Goal: Task Accomplishment & Management: Complete application form

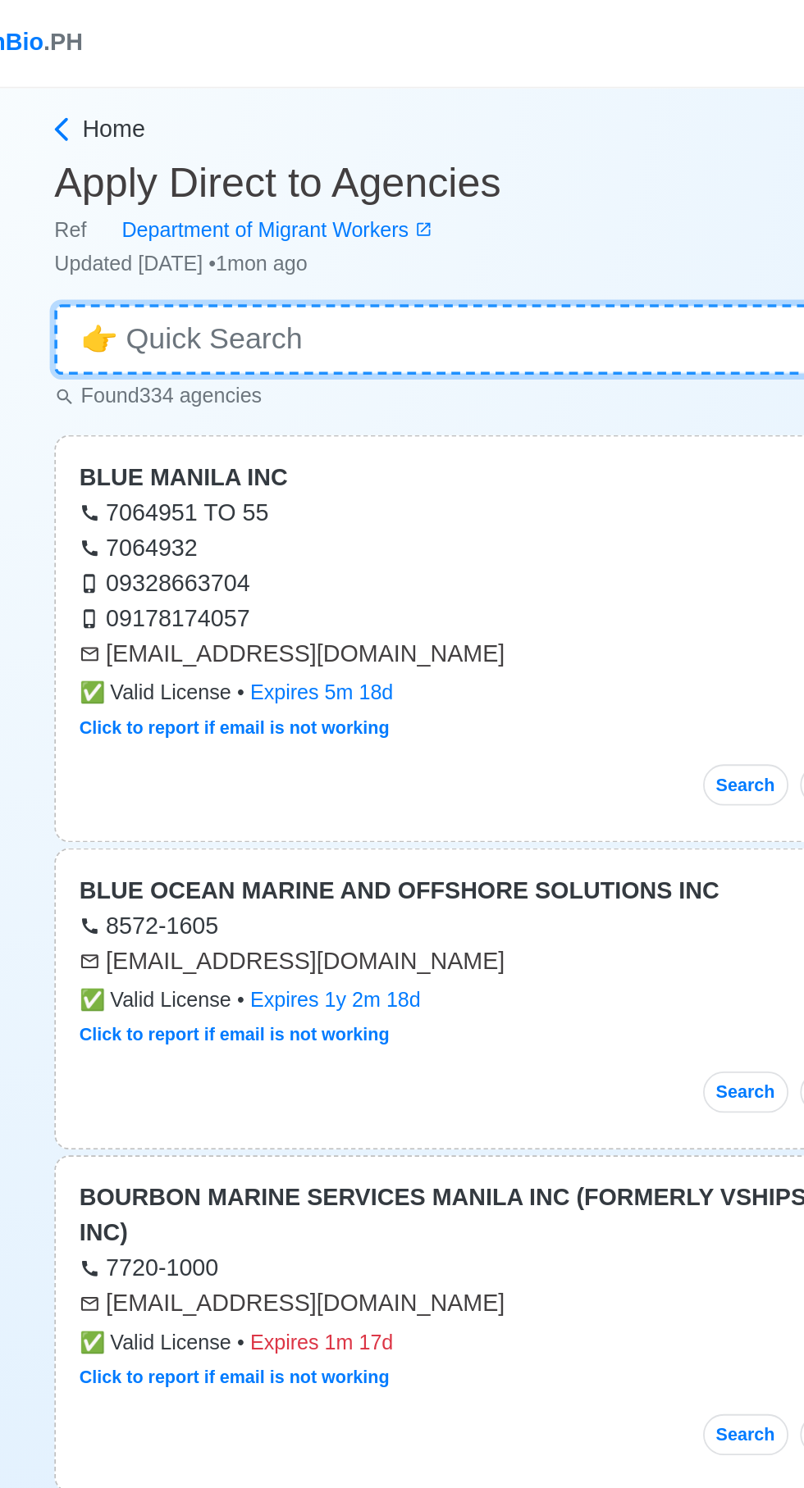
click at [296, 187] on input at bounding box center [402, 189] width 566 height 39
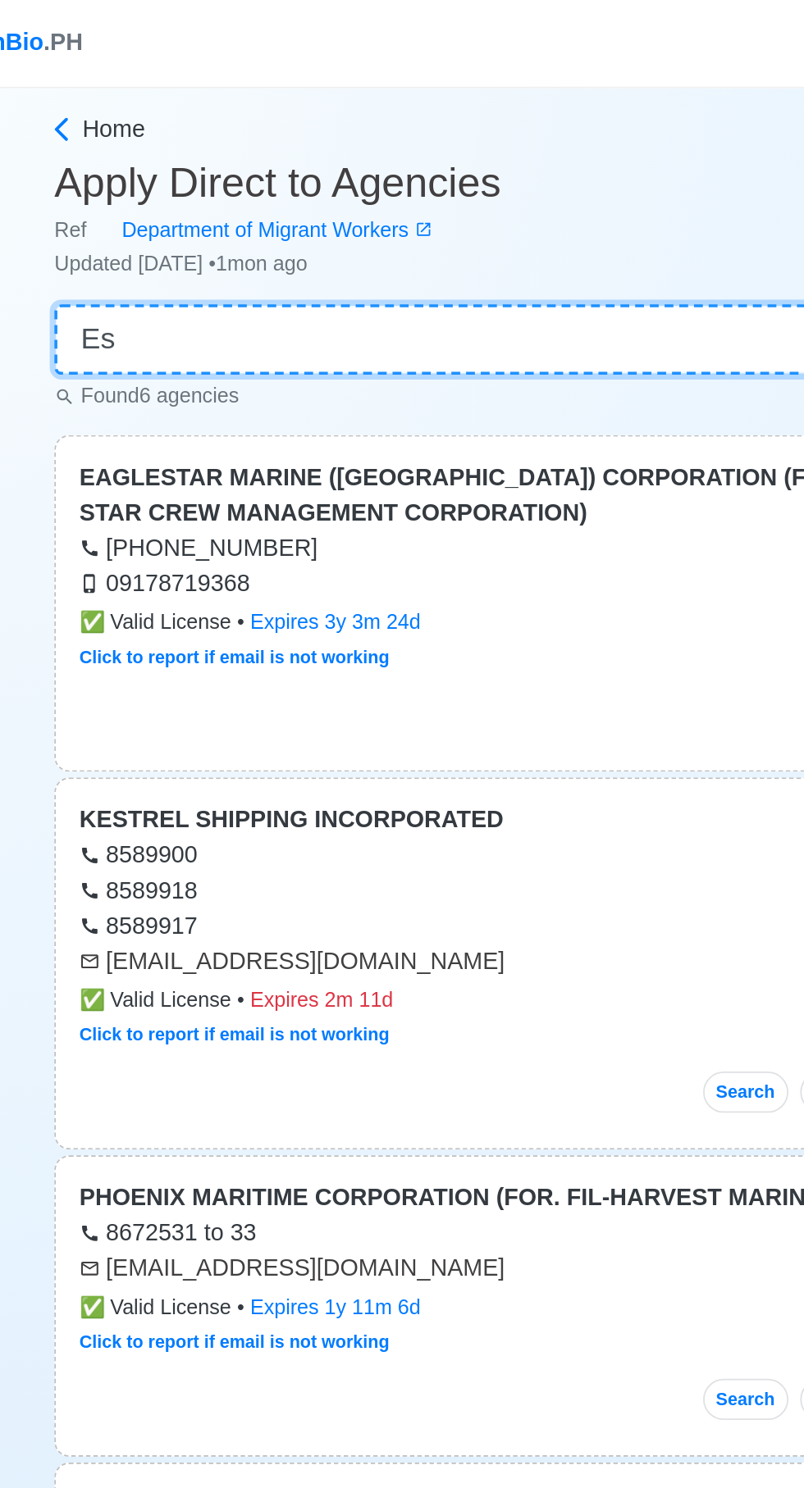
type input "E"
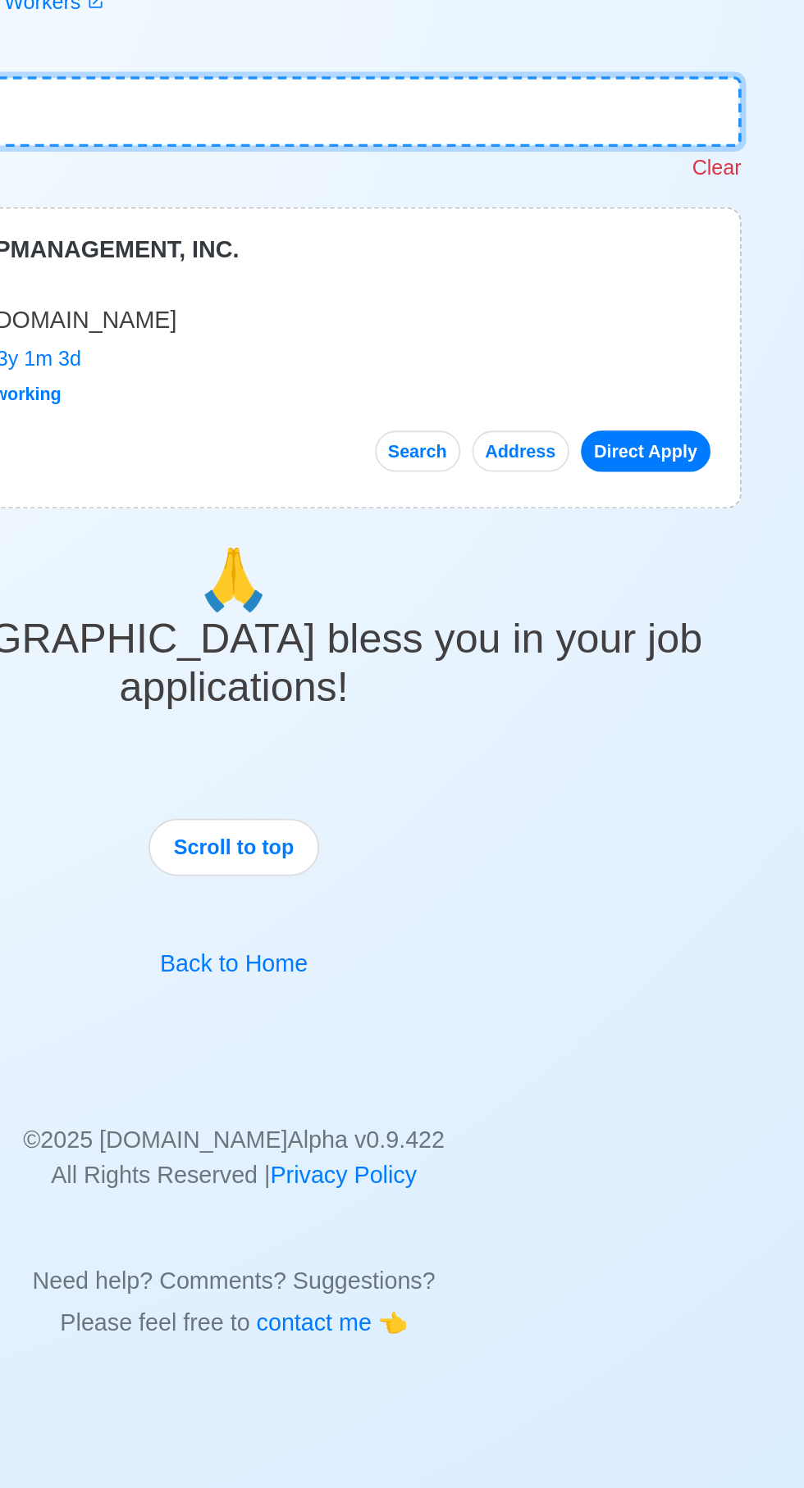
type input "[PERSON_NAME]"
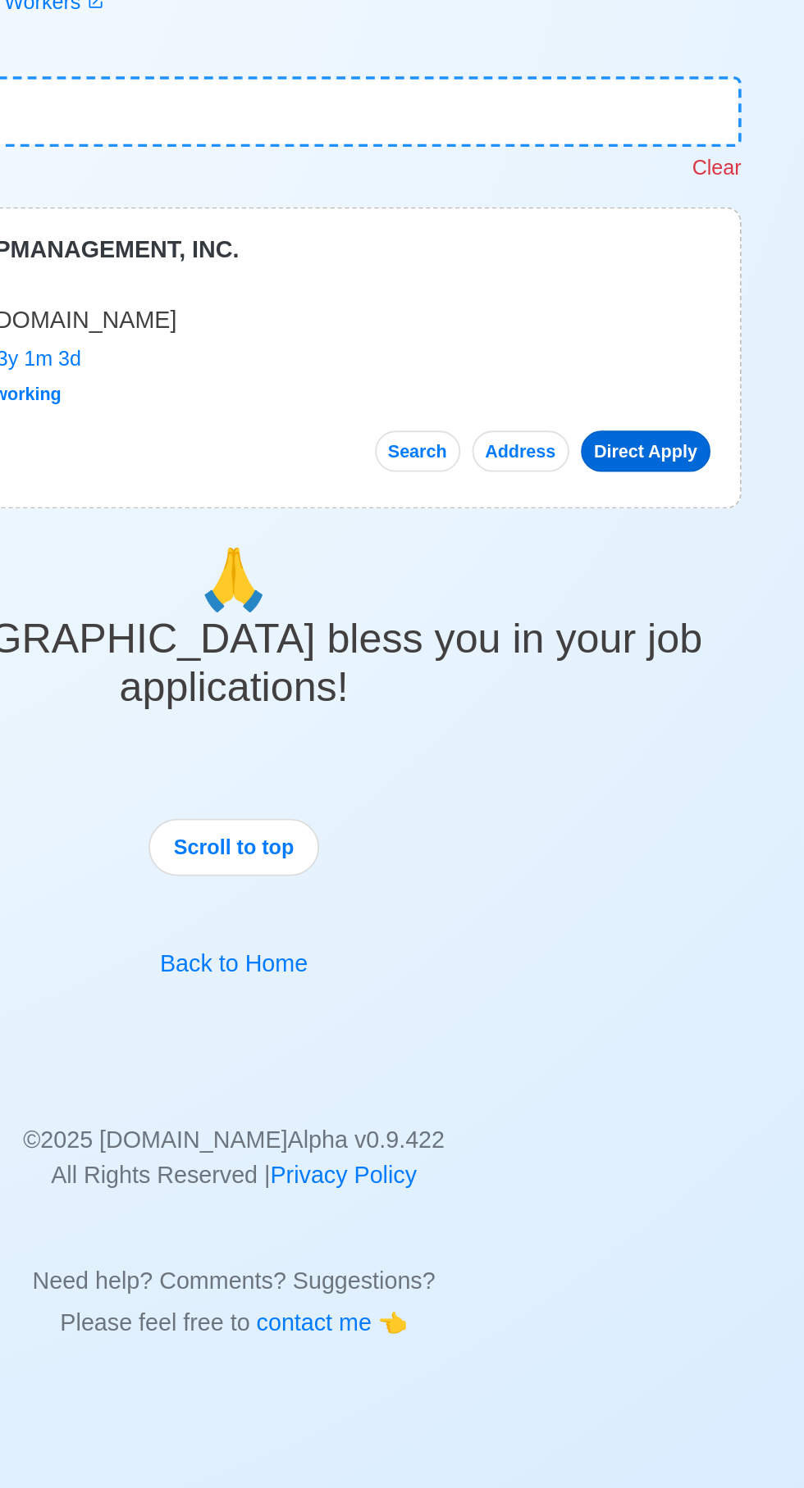
click at [637, 378] on link "Direct Apply" at bounding box center [631, 378] width 72 height 23
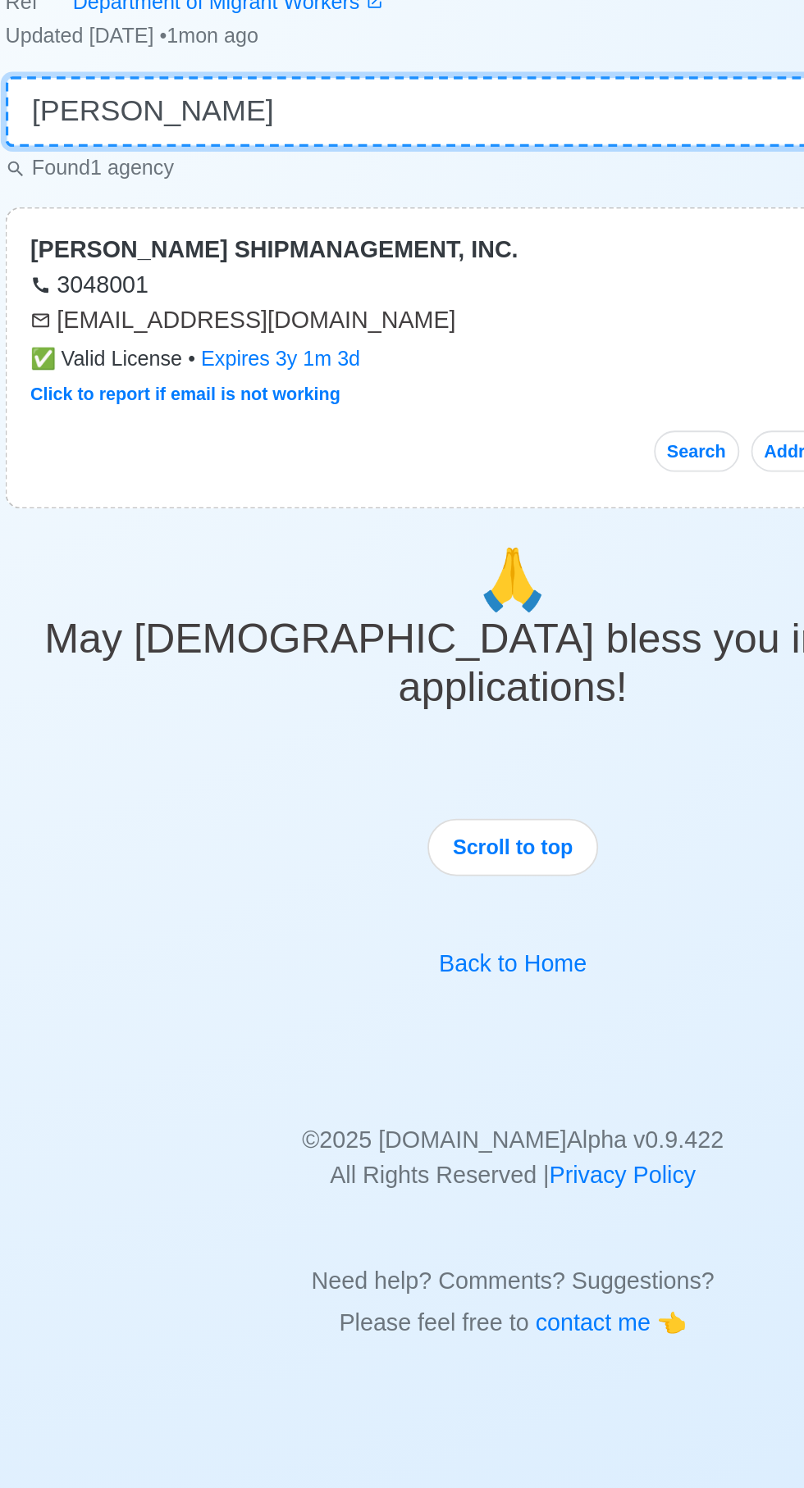
click at [333, 180] on input "[PERSON_NAME]" at bounding box center [402, 189] width 566 height 39
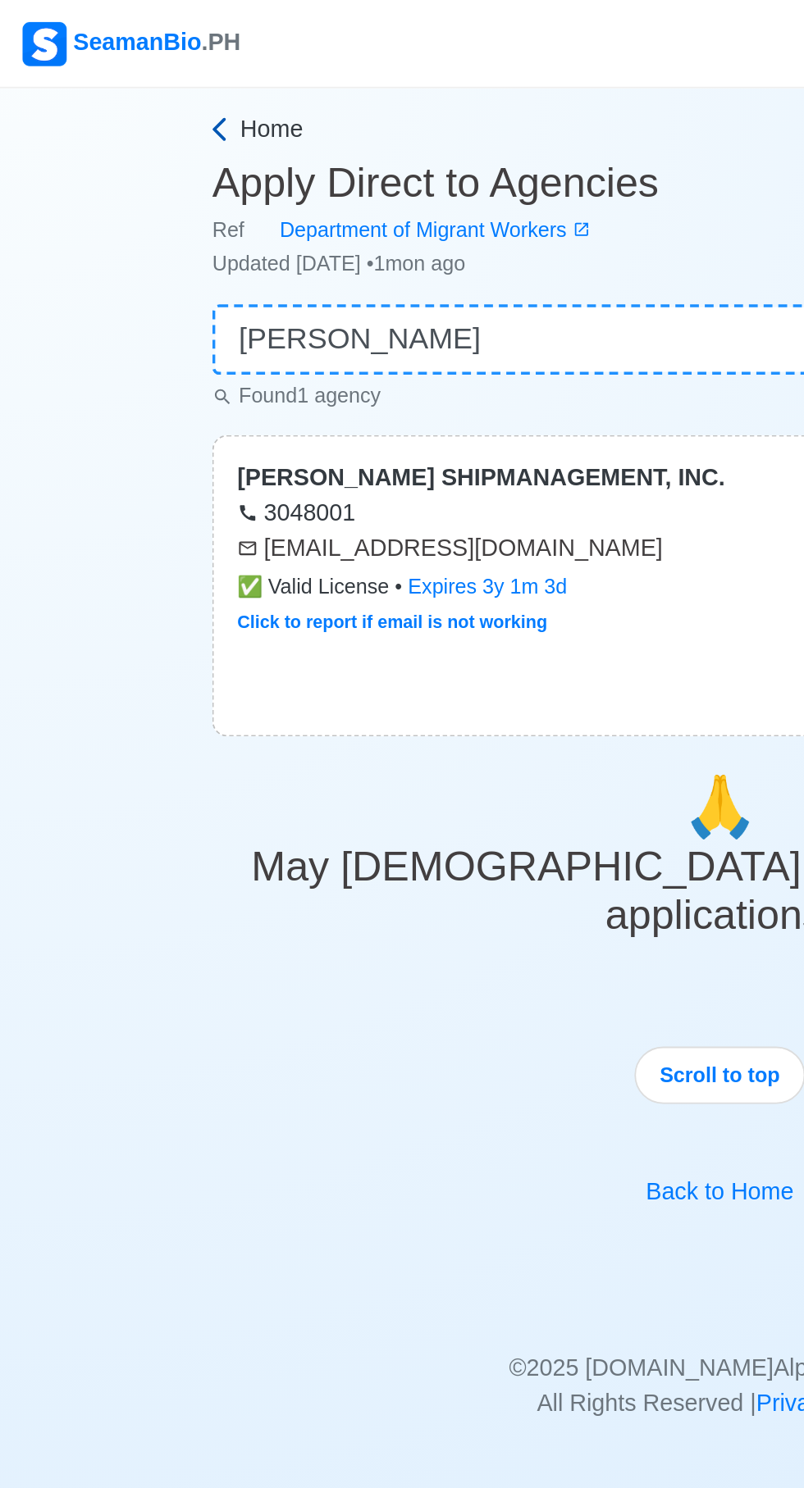
click at [151, 62] on span "Home" at bounding box center [151, 72] width 35 height 20
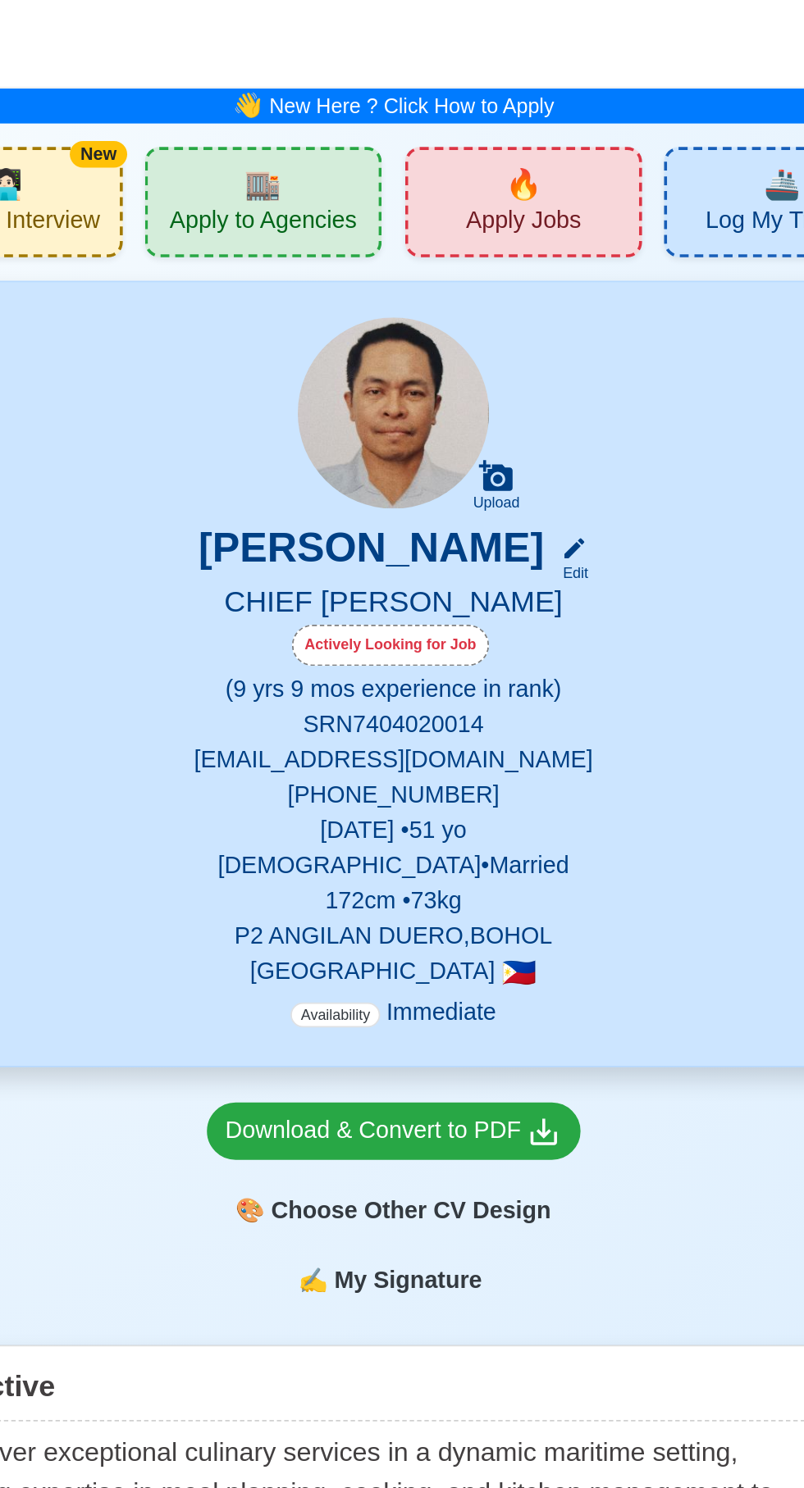
click at [475, 108] on span "🔥" at bounding box center [474, 102] width 20 height 25
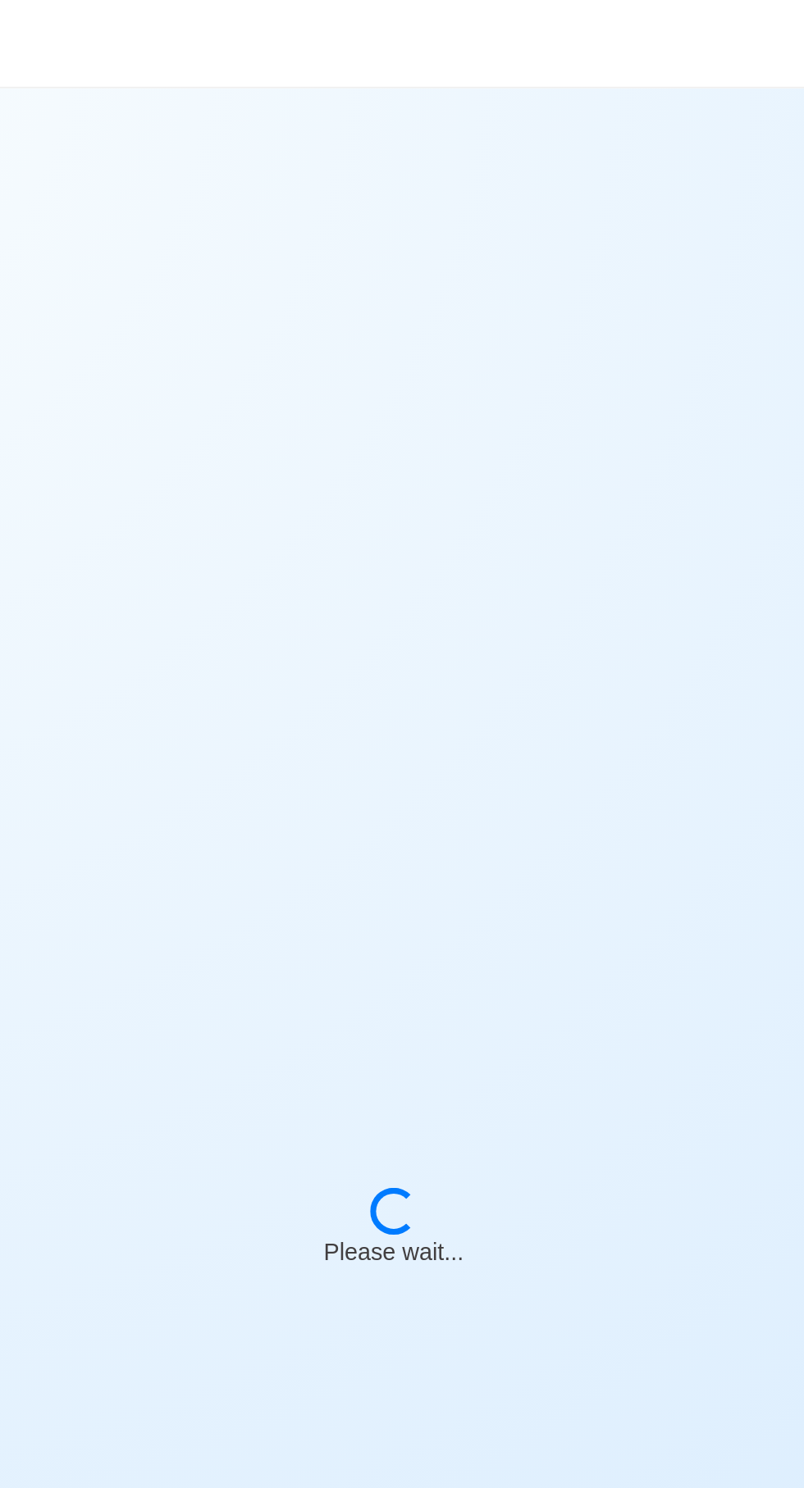
select select "Chief [PERSON_NAME]"
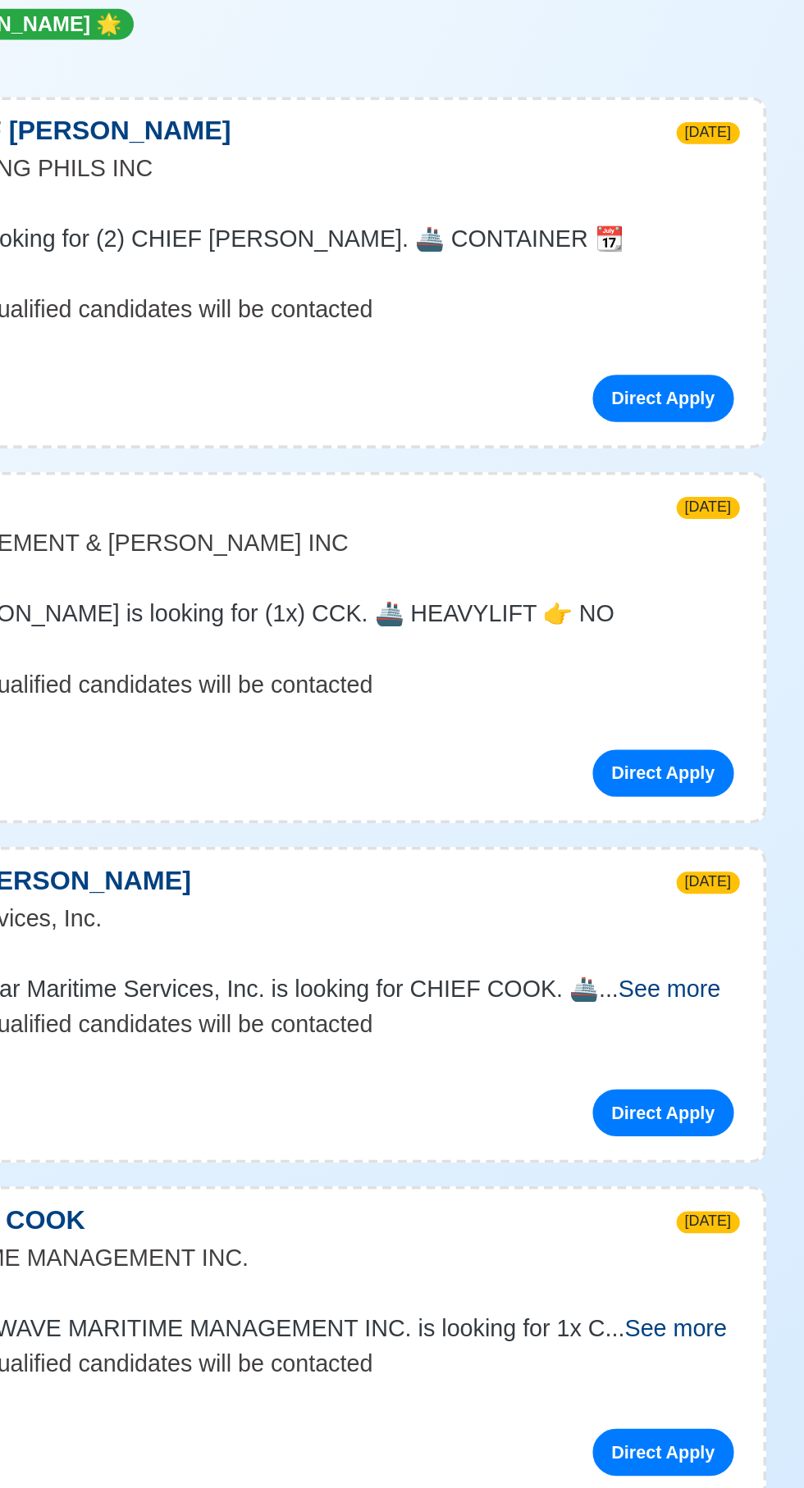
click at [658, 983] on span "See more" at bounding box center [646, 990] width 57 height 14
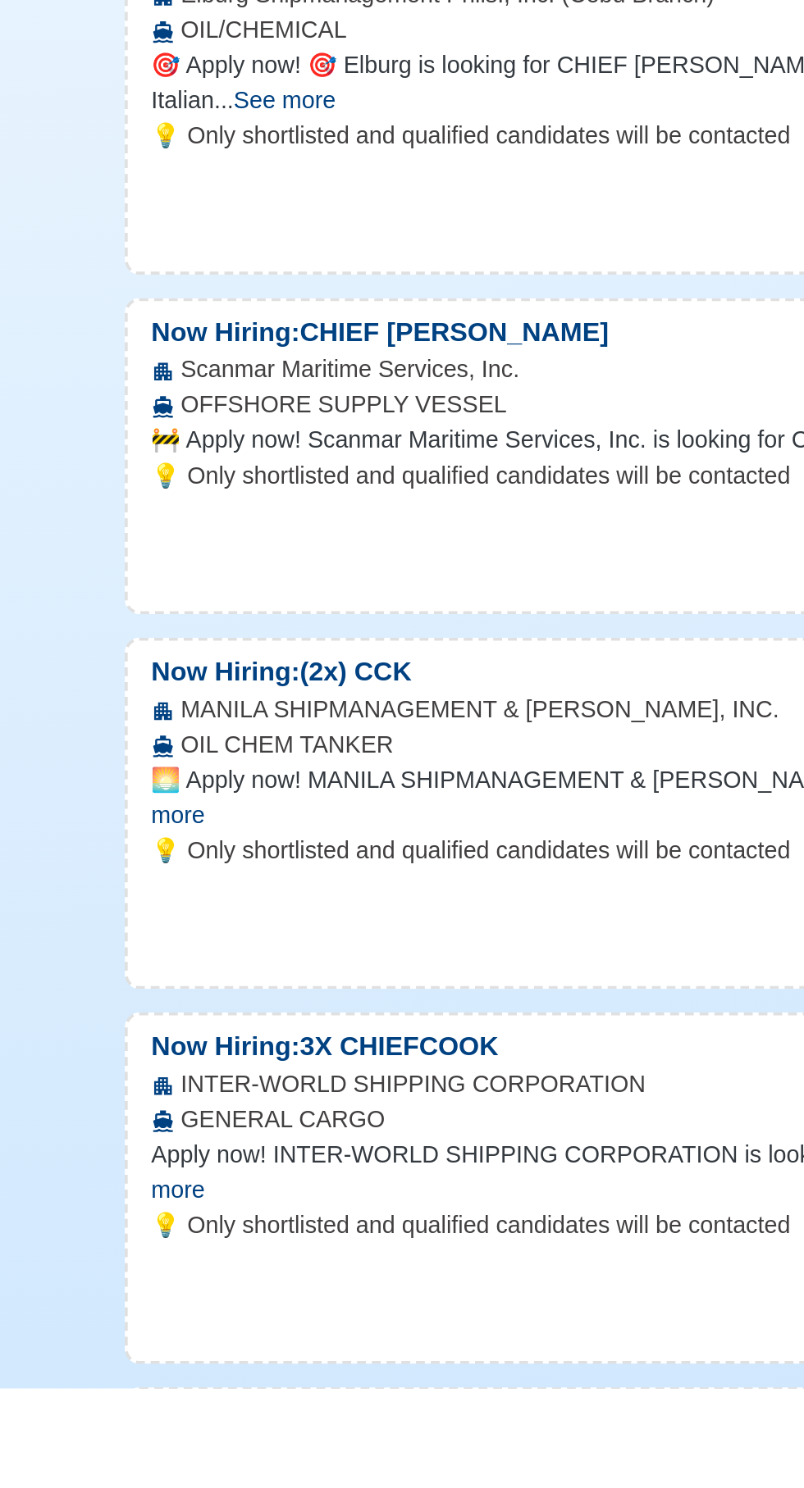
scroll to position [594, 0]
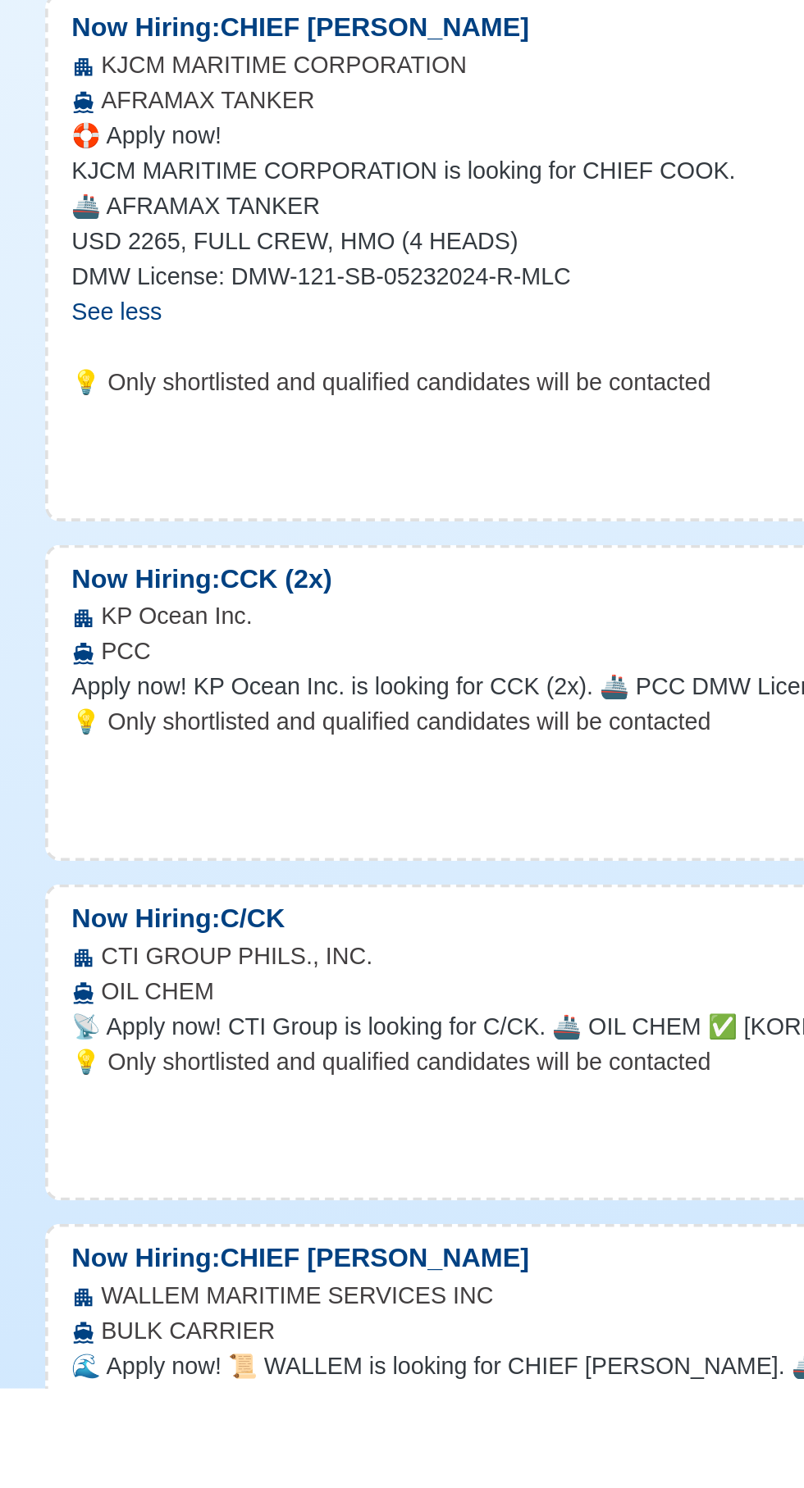
scroll to position [1385, 0]
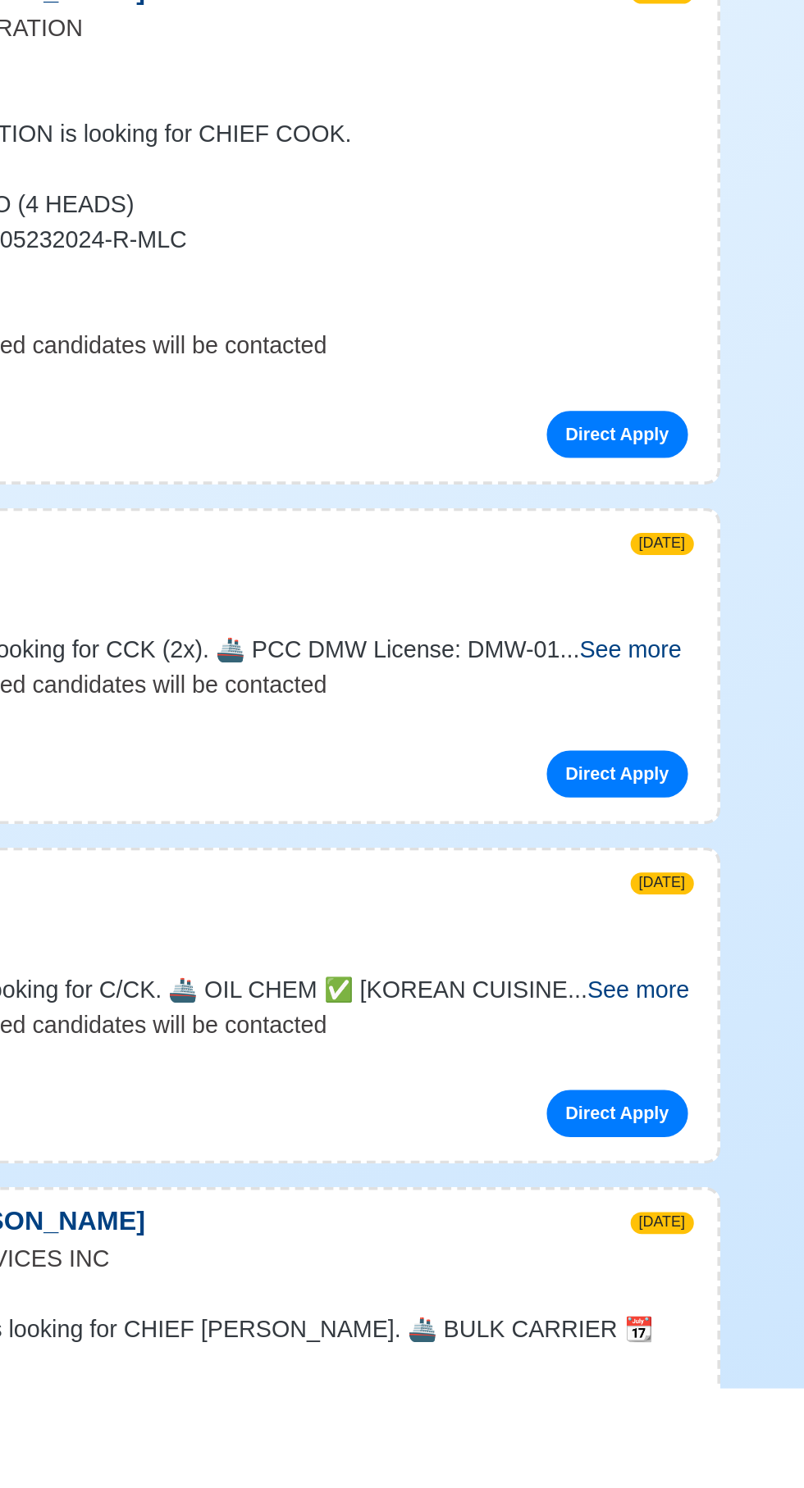
click at [206, 1468] on span "See more" at bounding box center [177, 1475] width 57 height 14
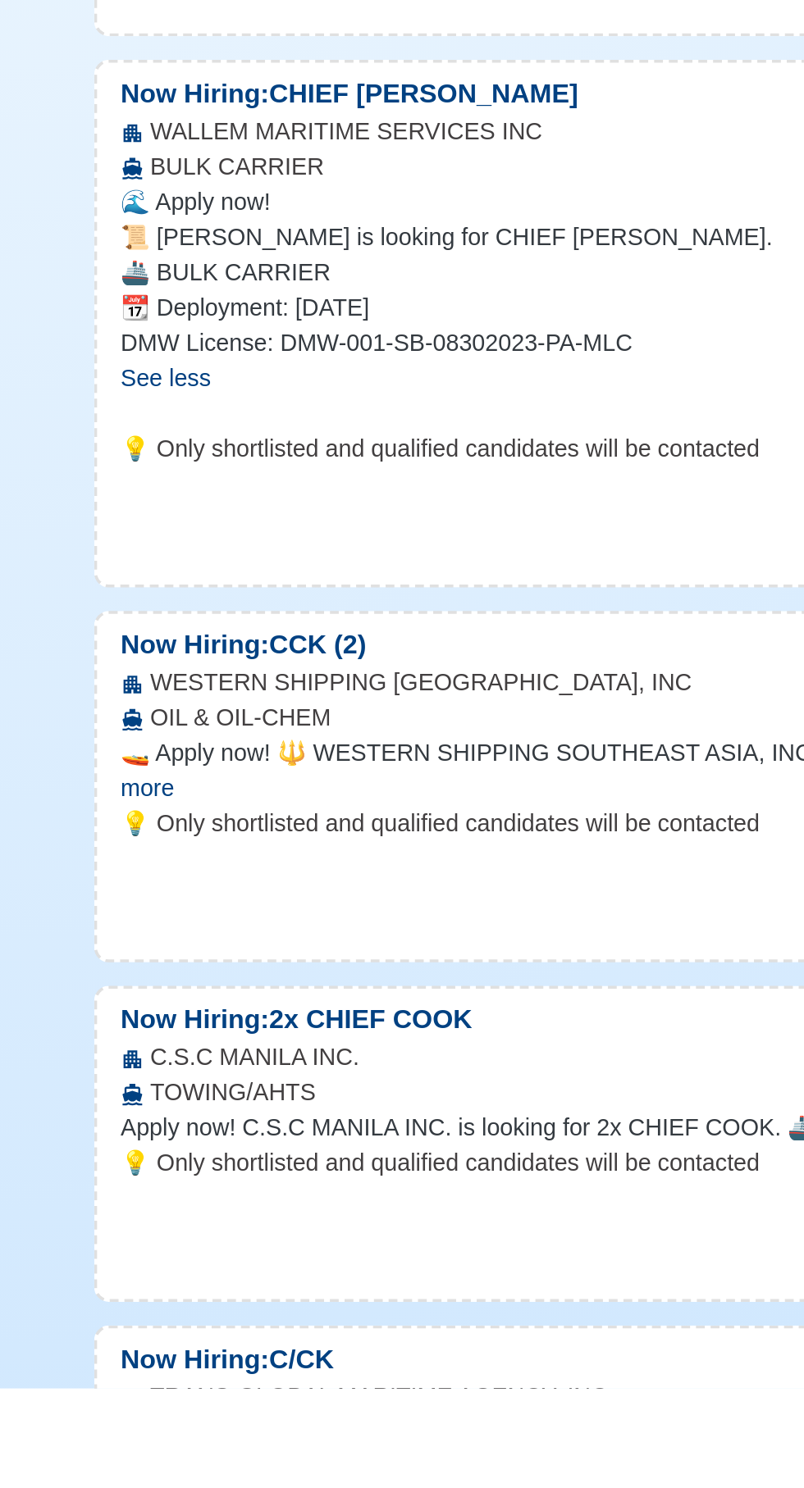
scroll to position [2015, 0]
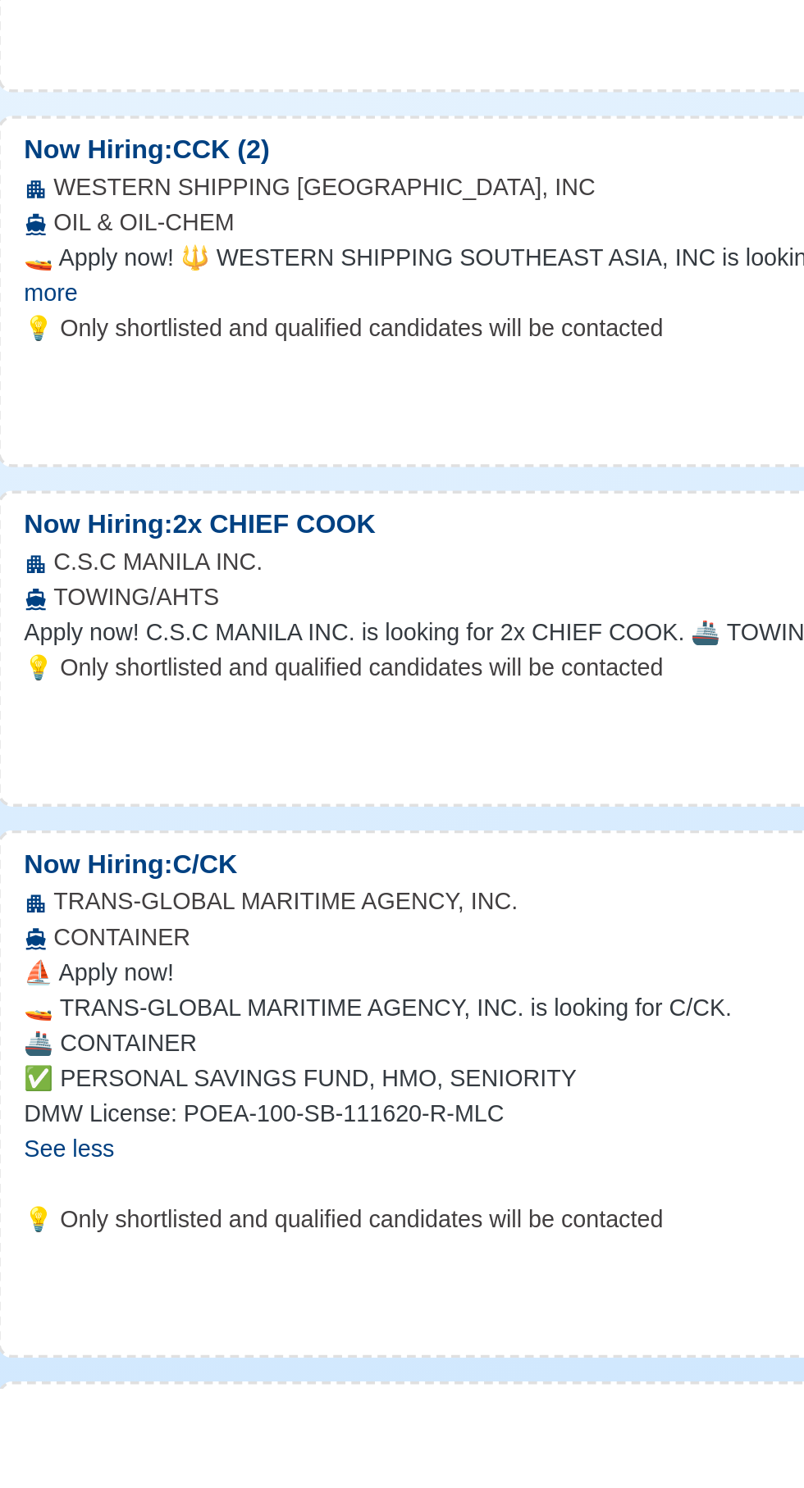
scroll to position [2297, 0]
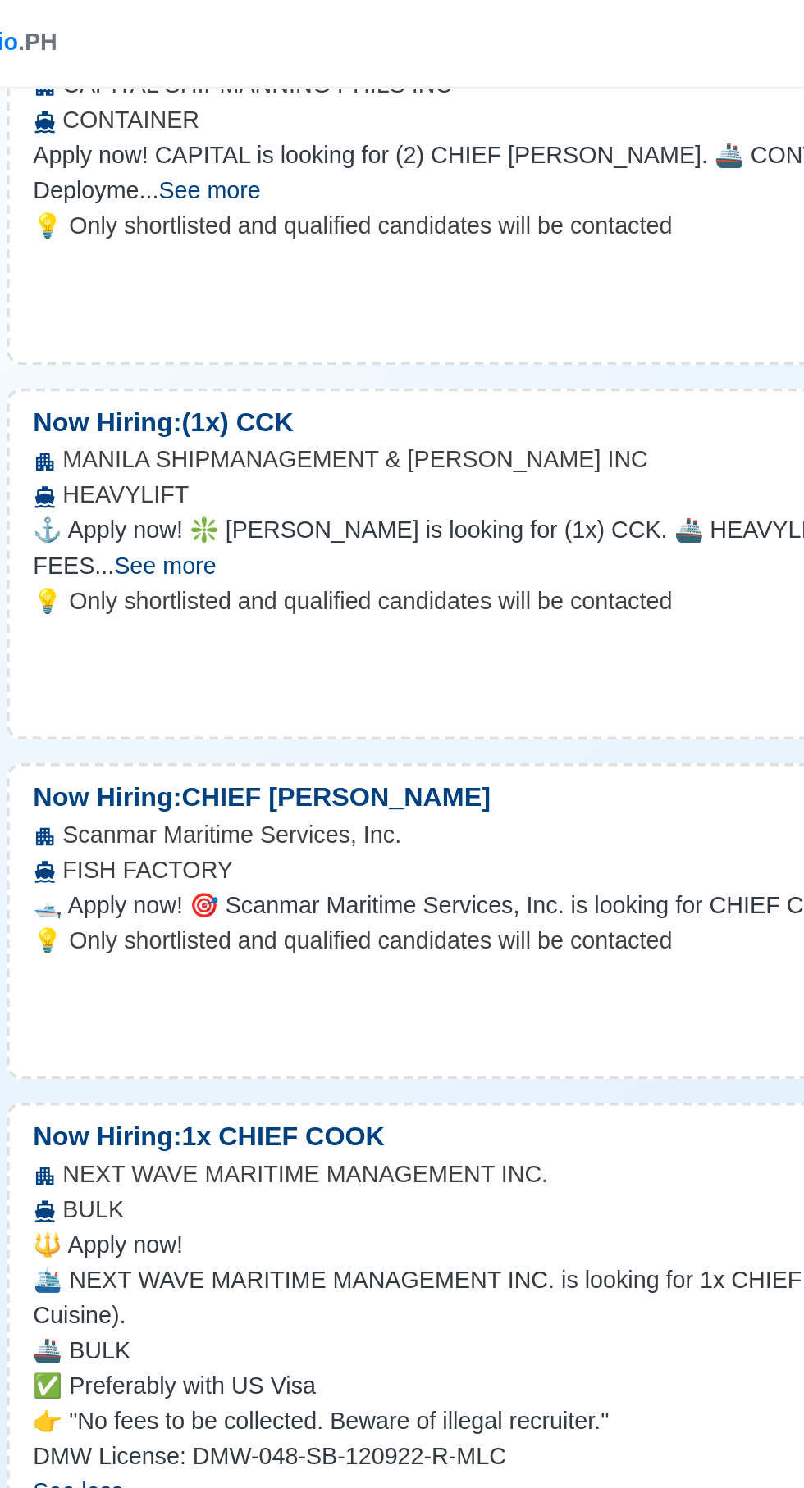
scroll to position [0, 0]
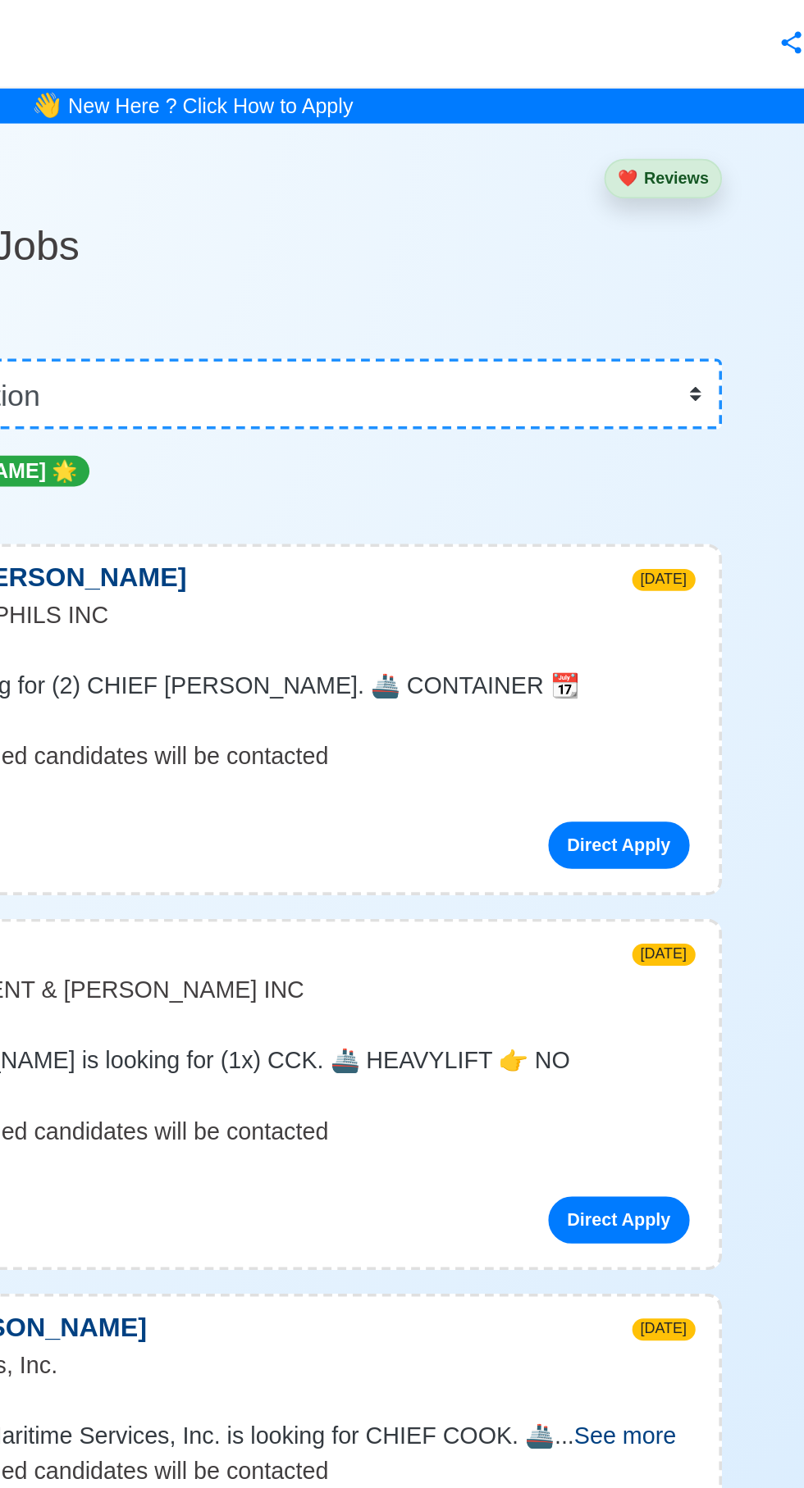
click at [248, 395] on span "See more" at bounding box center [219, 402] width 57 height 14
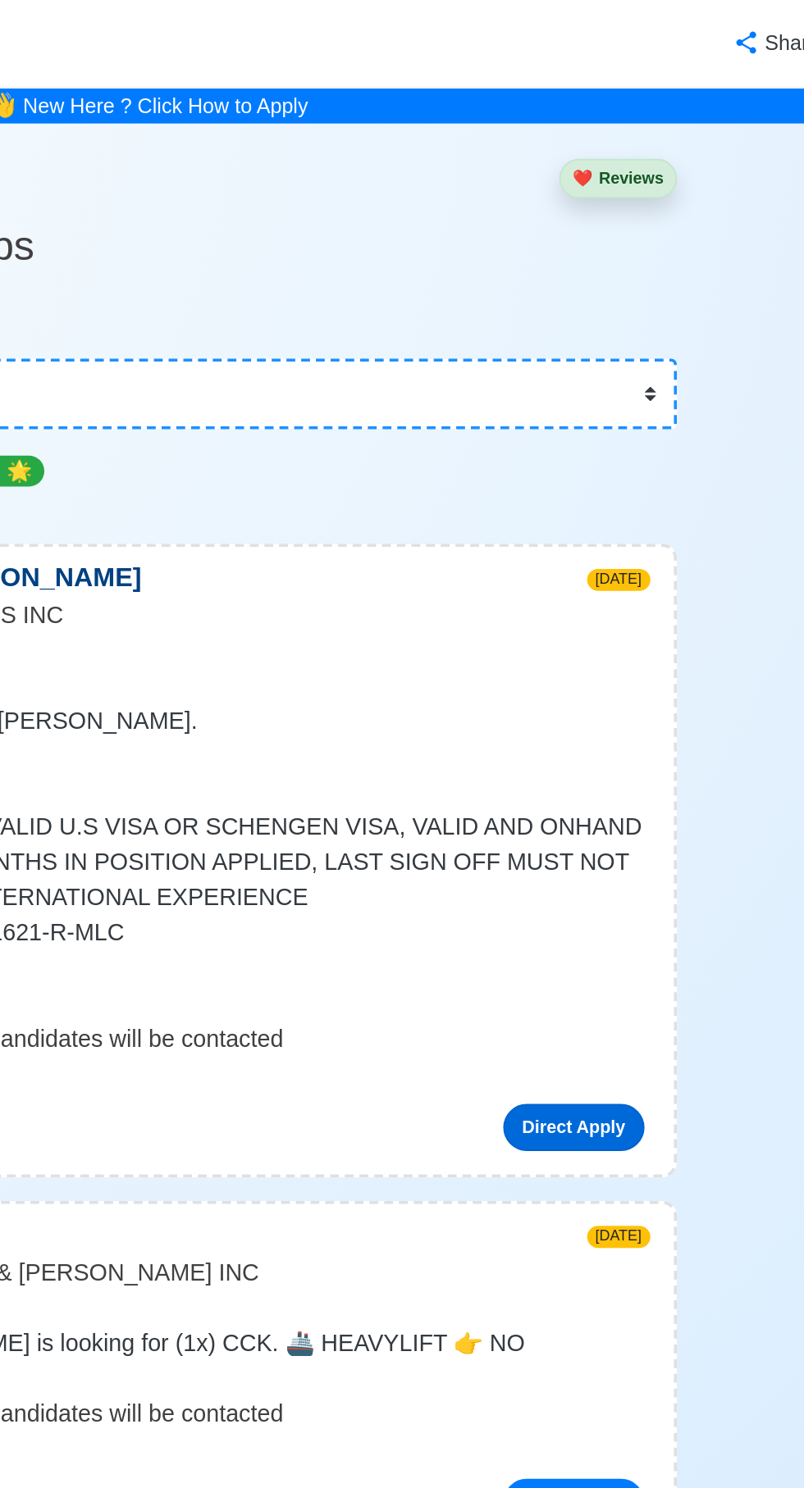
click at [640, 628] on link "Direct Apply" at bounding box center [639, 629] width 79 height 26
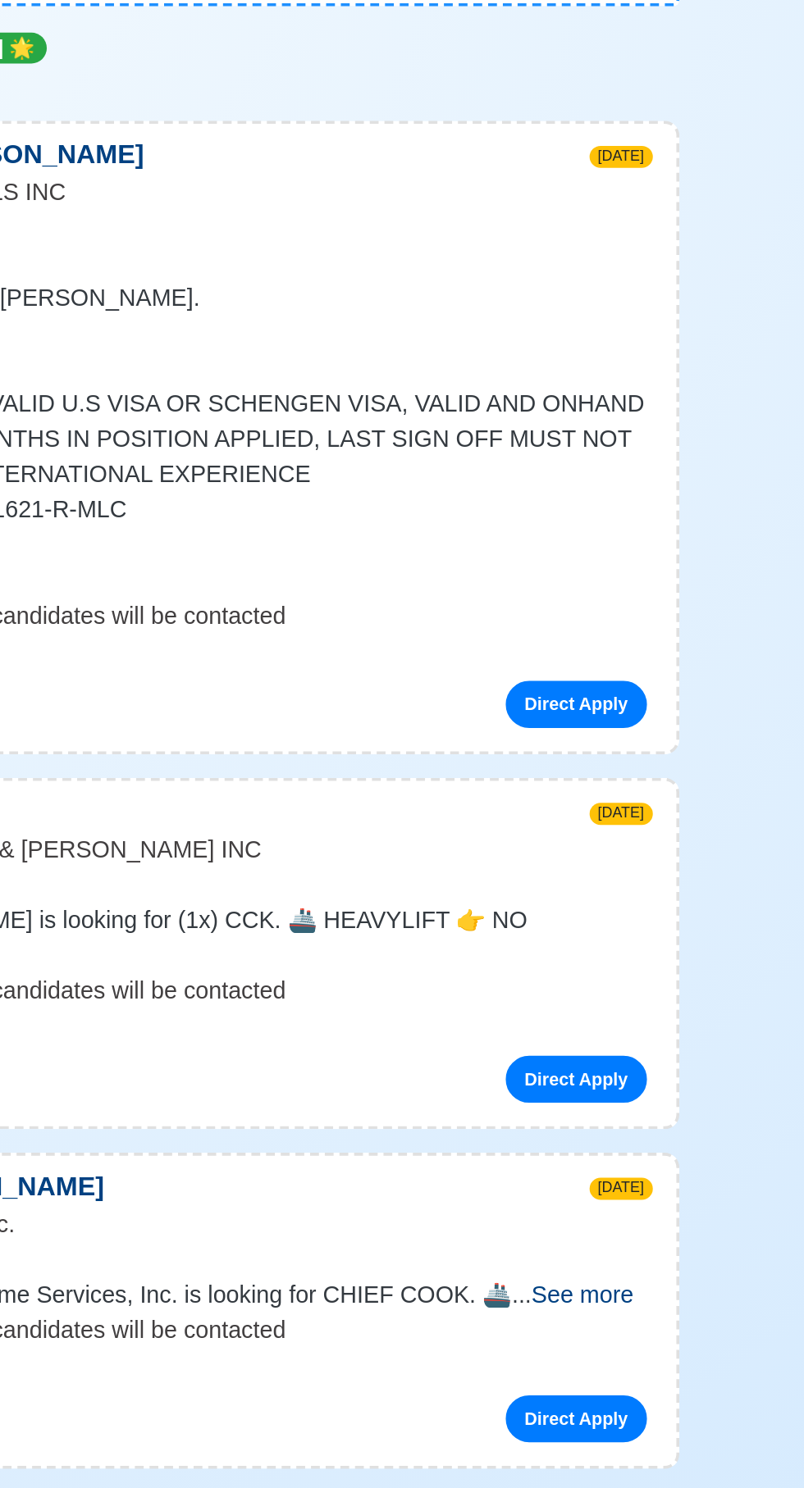
click at [653, 951] on span "See more" at bounding box center [643, 958] width 57 height 14
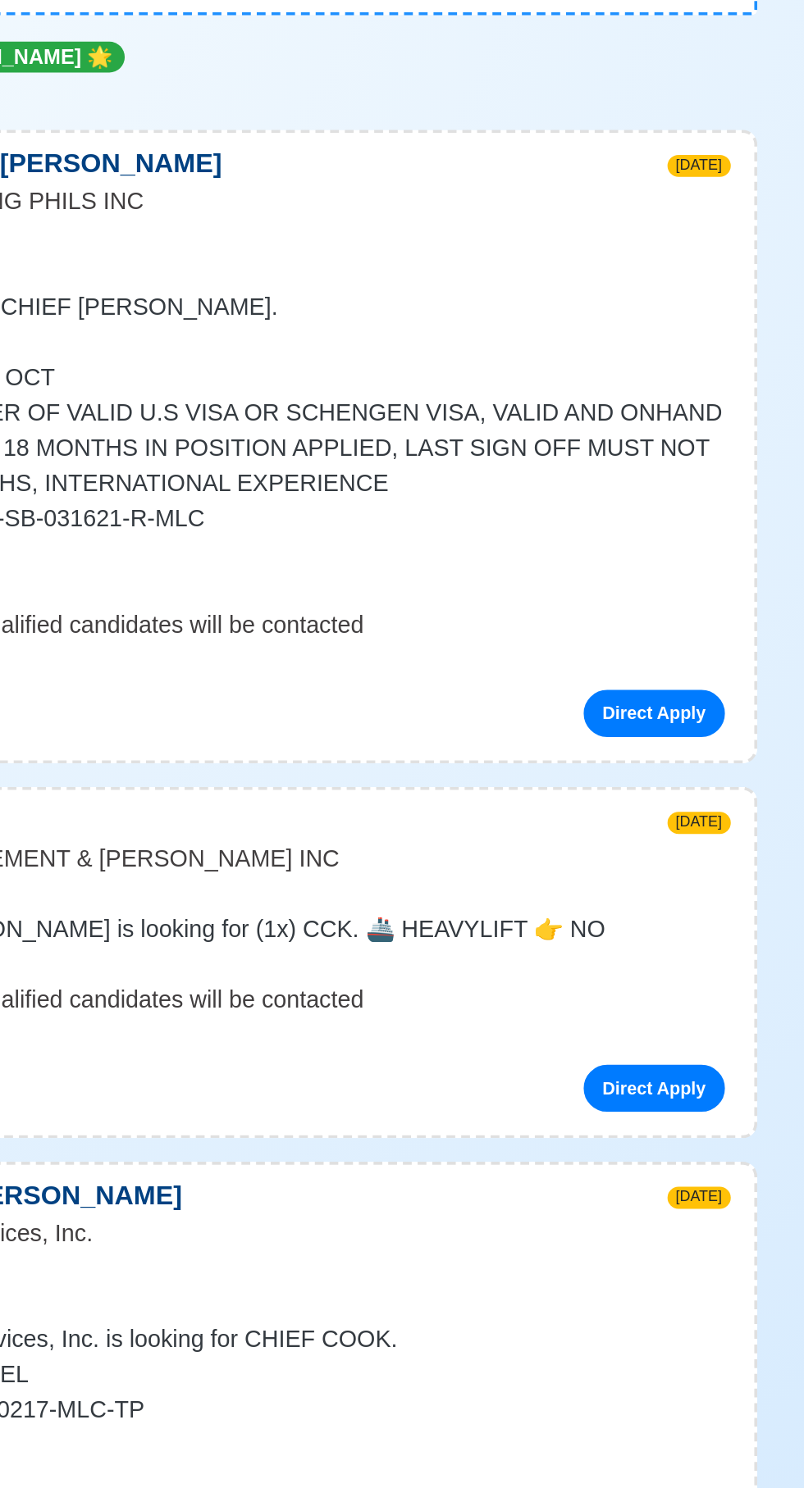
click at [223, 762] on span "See more" at bounding box center [194, 769] width 57 height 14
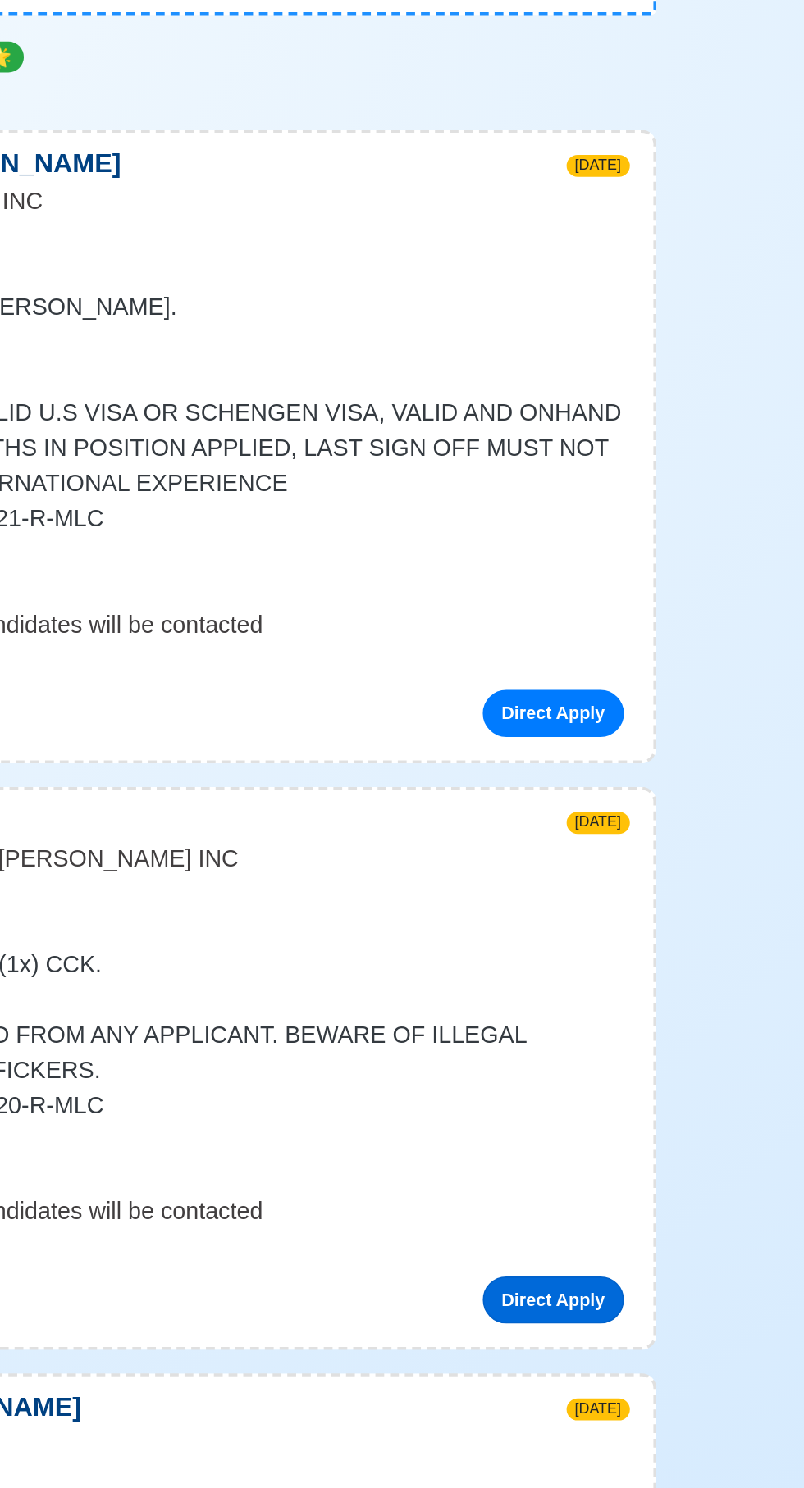
click at [645, 954] on link "Direct Apply" at bounding box center [639, 956] width 79 height 26
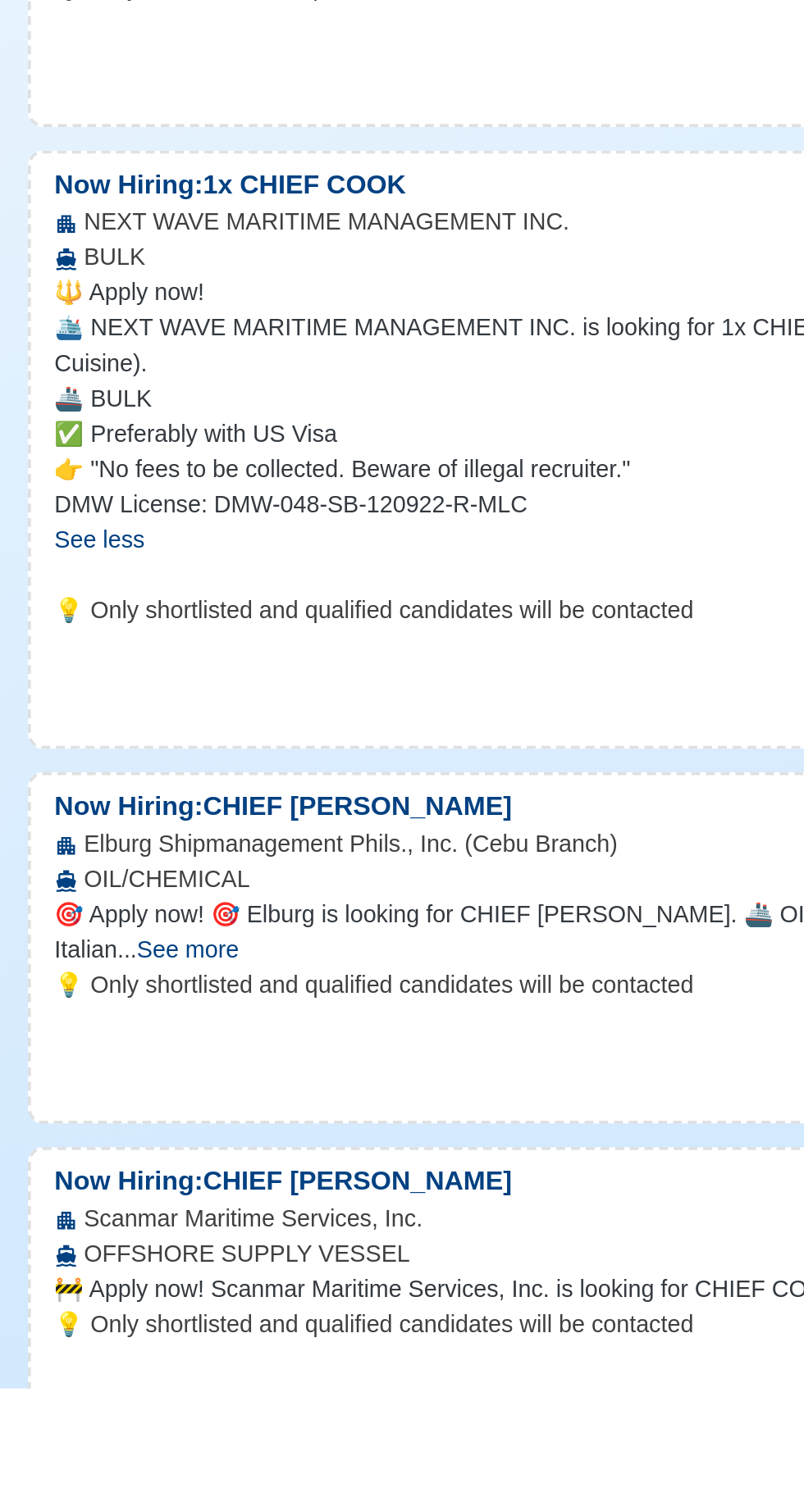
scroll to position [488, 0]
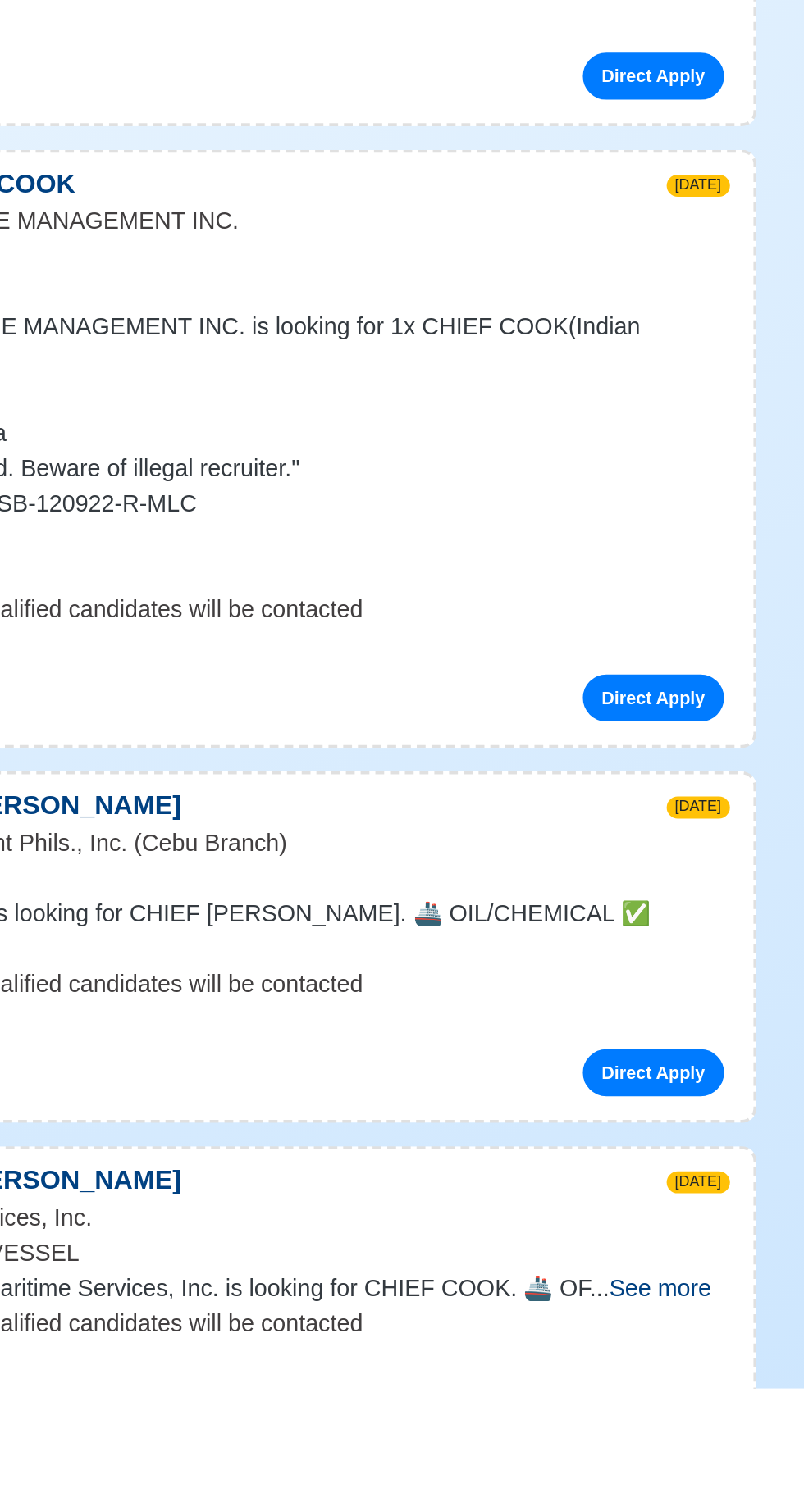
click at [647, 1425] on span "See more" at bounding box center [643, 1432] width 57 height 14
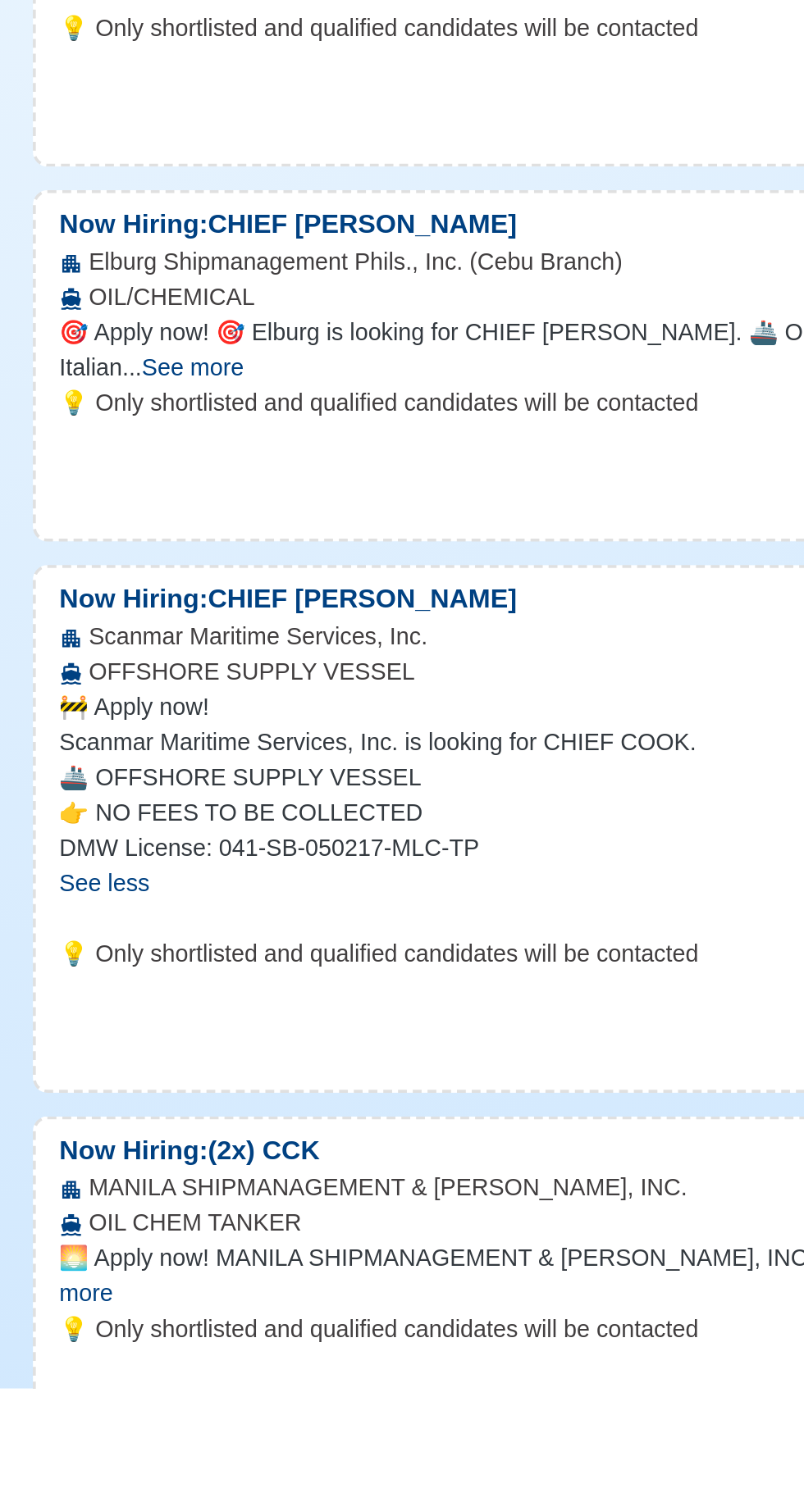
scroll to position [830, 0]
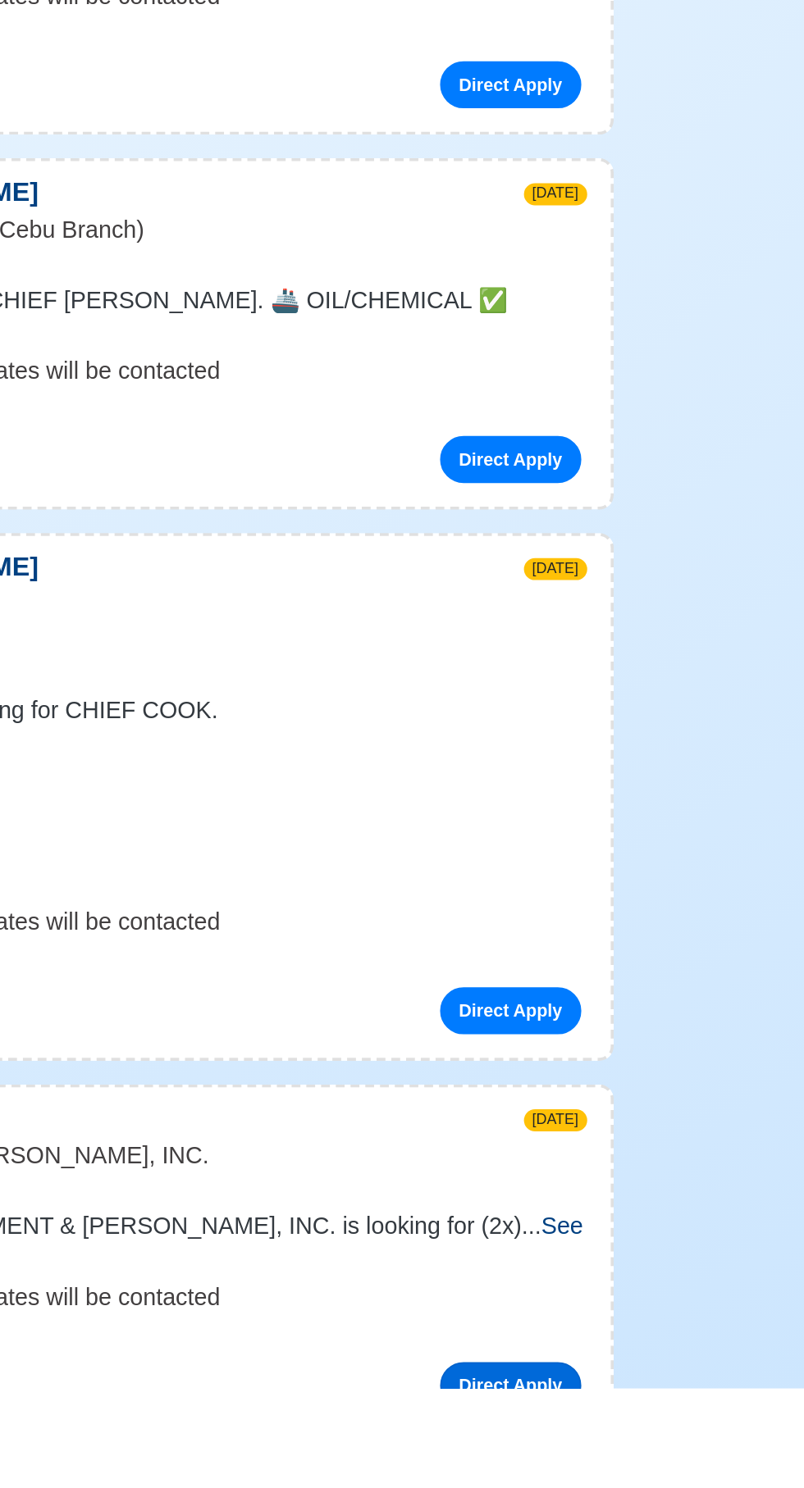
click at [649, 1473] on link "Direct Apply" at bounding box center [639, 1486] width 79 height 26
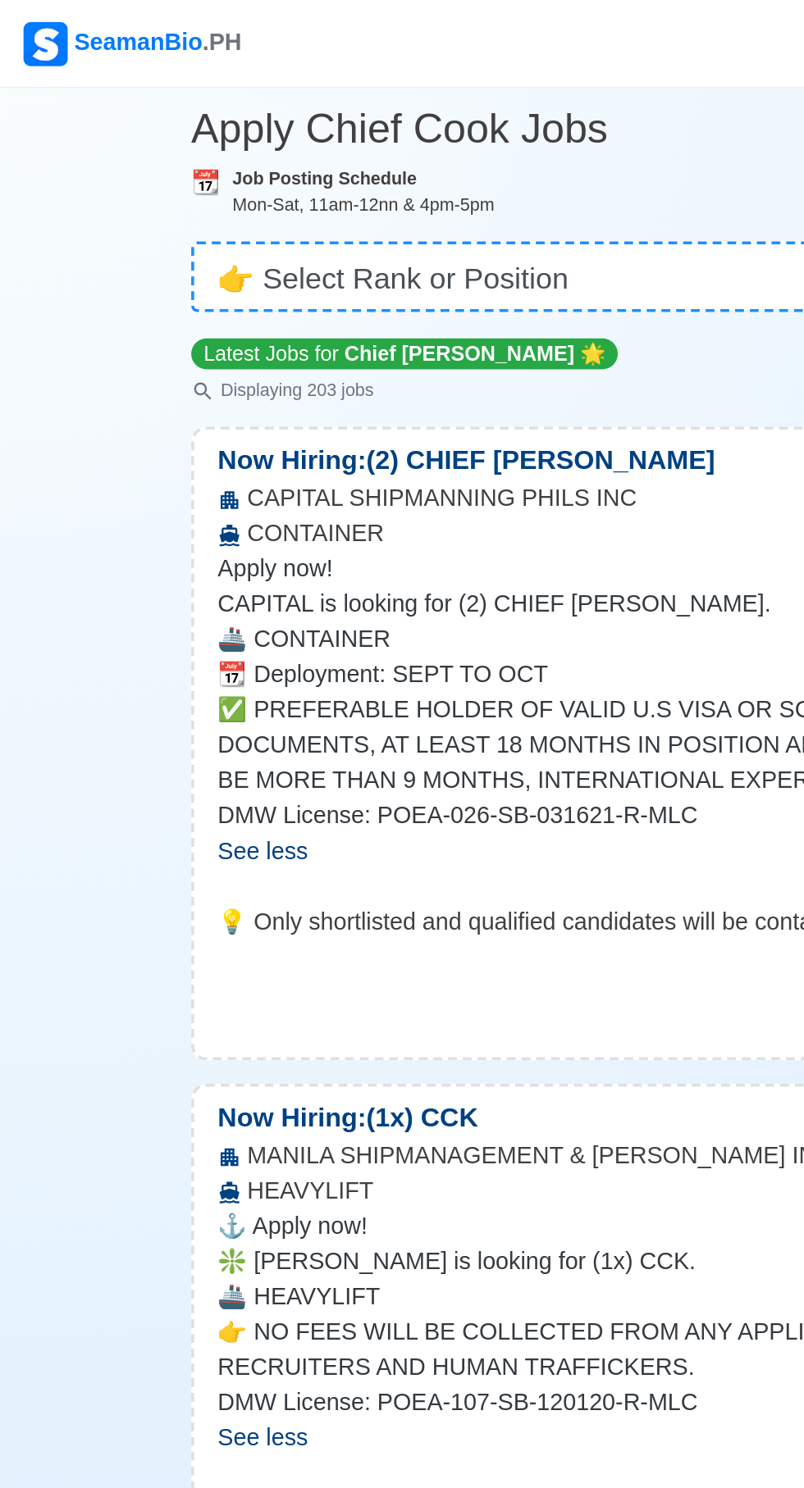
scroll to position [0, 0]
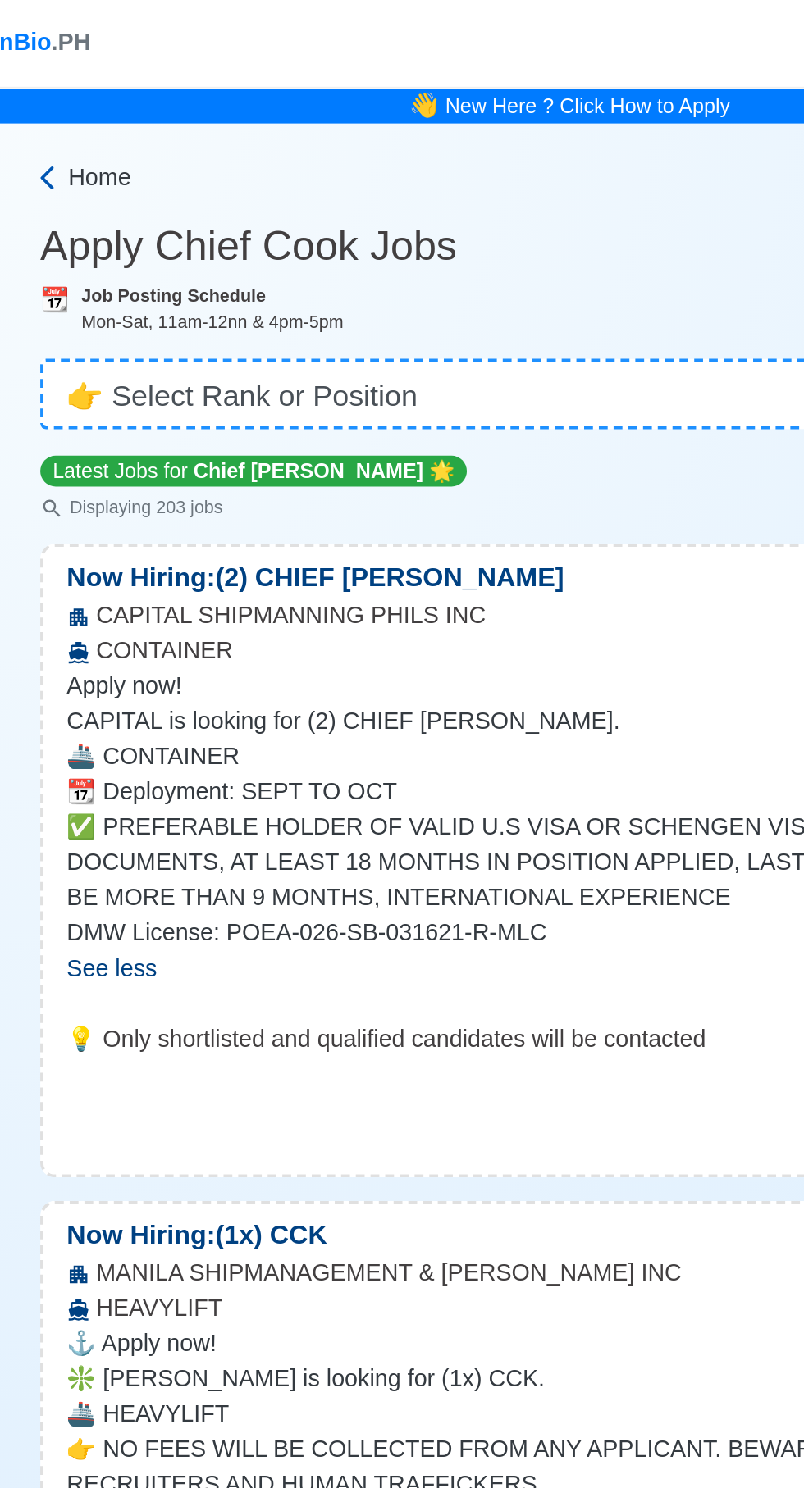
click at [145, 94] on span "Home" at bounding box center [139, 99] width 35 height 20
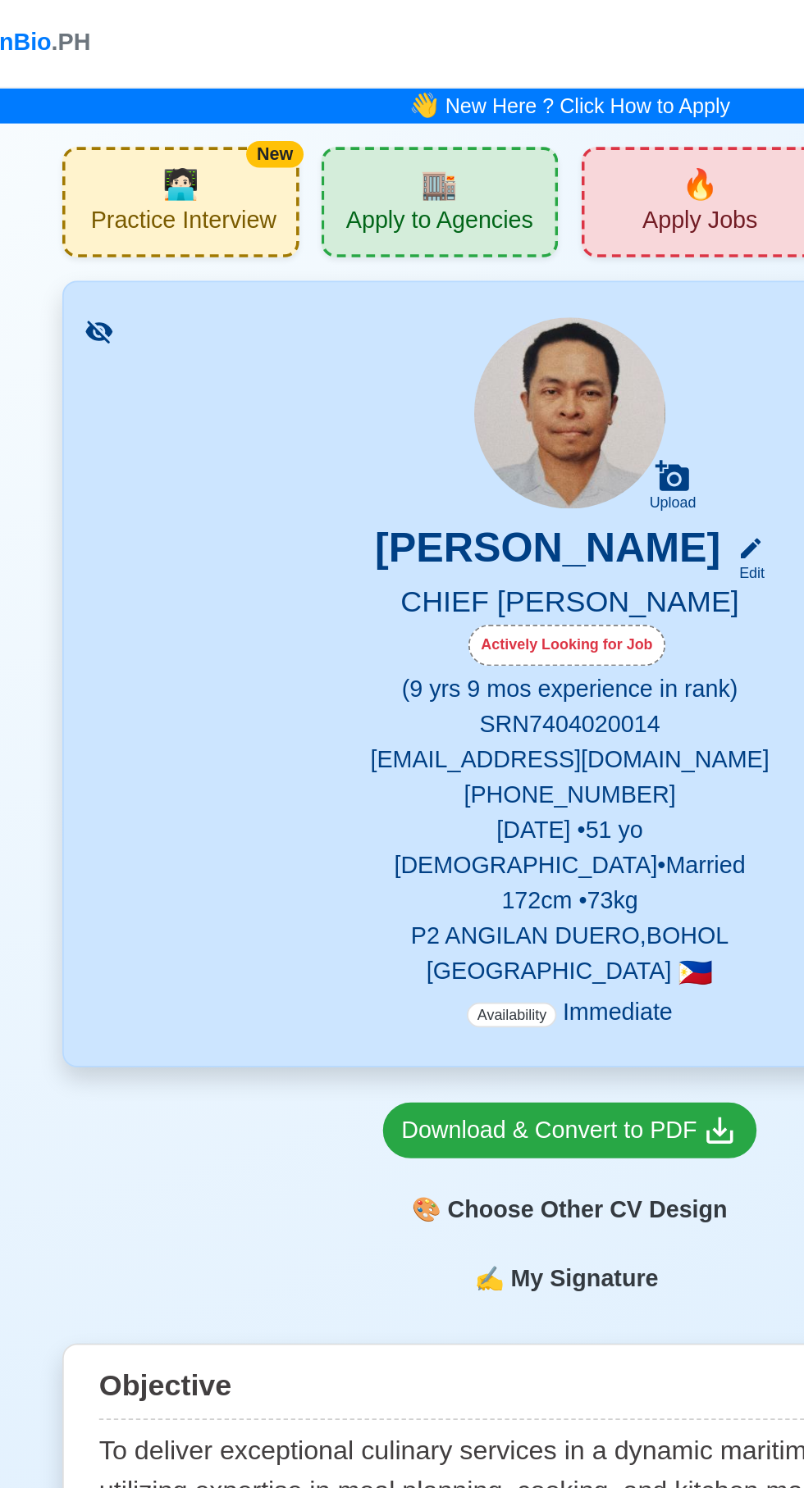
click at [339, 111] on div "🏬 Apply to Agencies" at bounding box center [329, 112] width 132 height 61
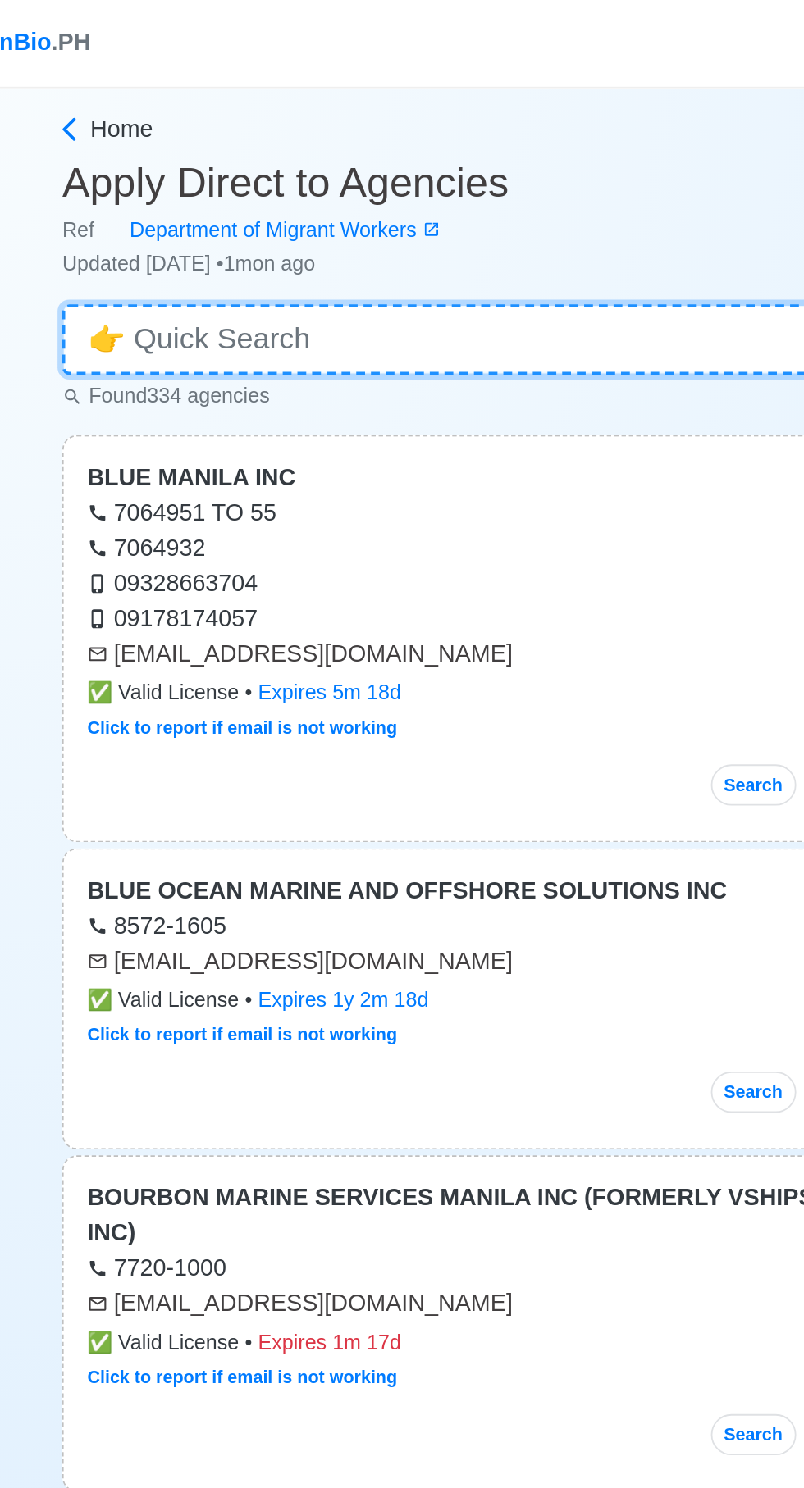
click at [316, 189] on input at bounding box center [402, 189] width 566 height 39
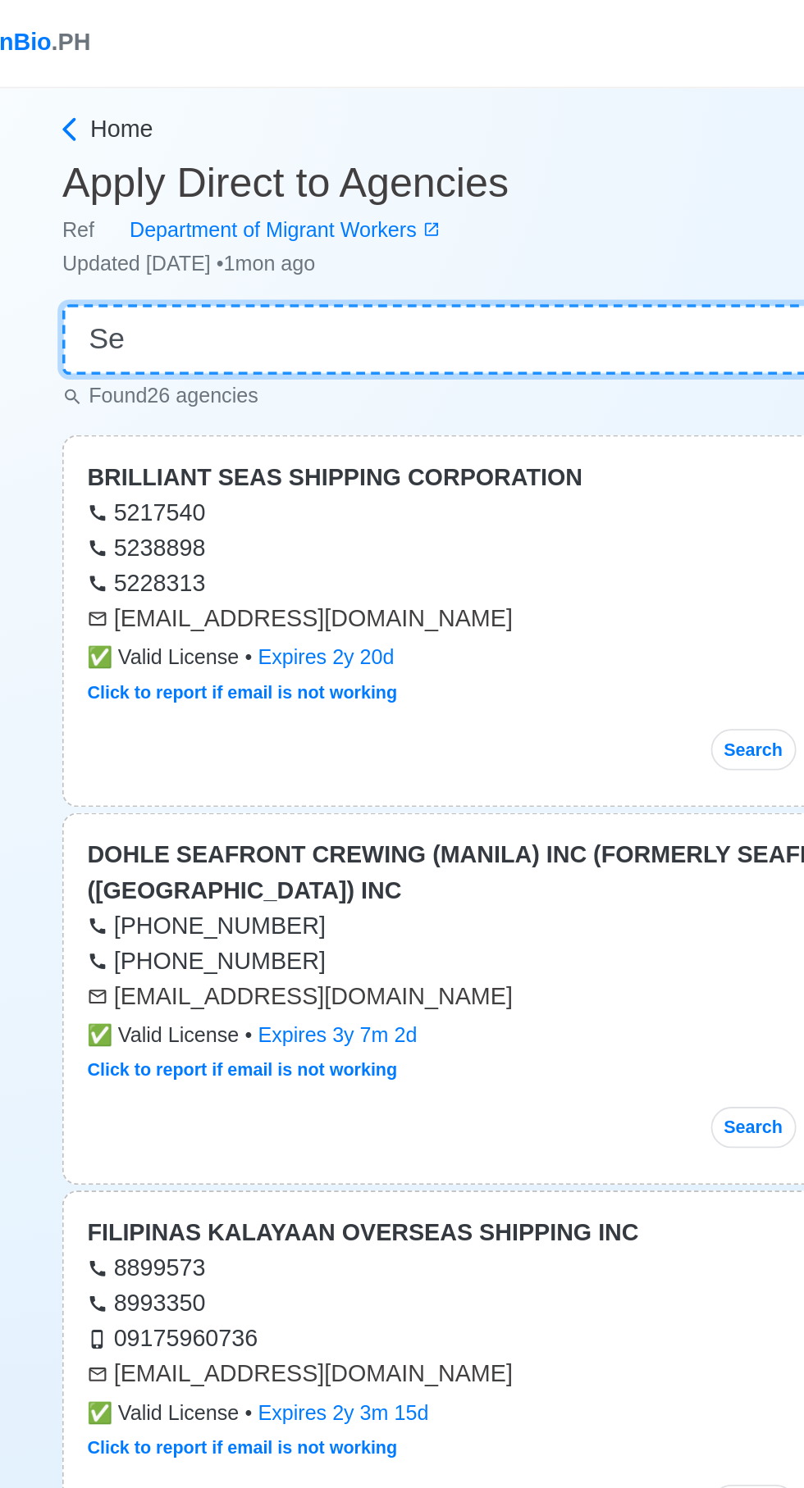
type input "S"
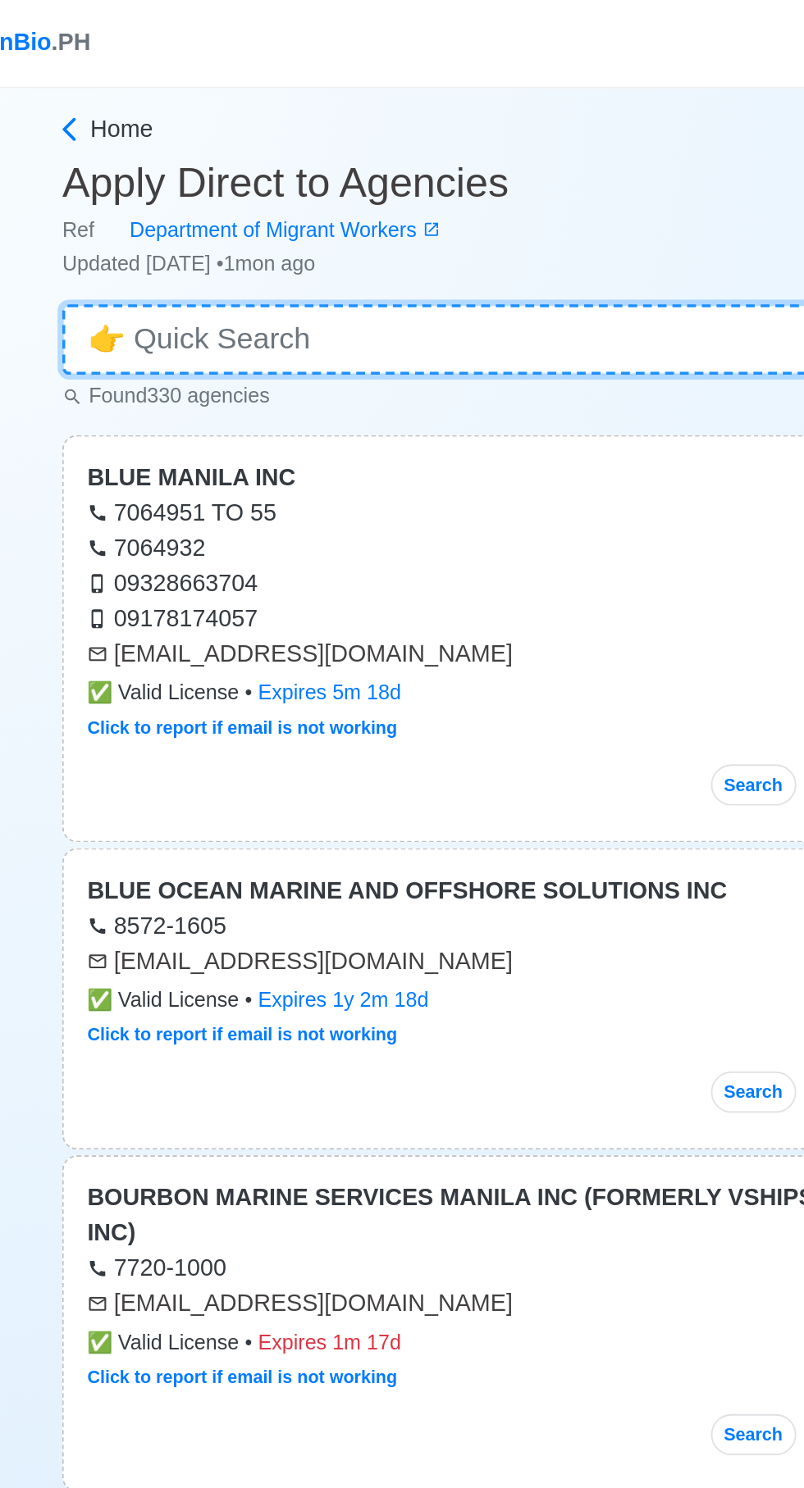
type input "s"
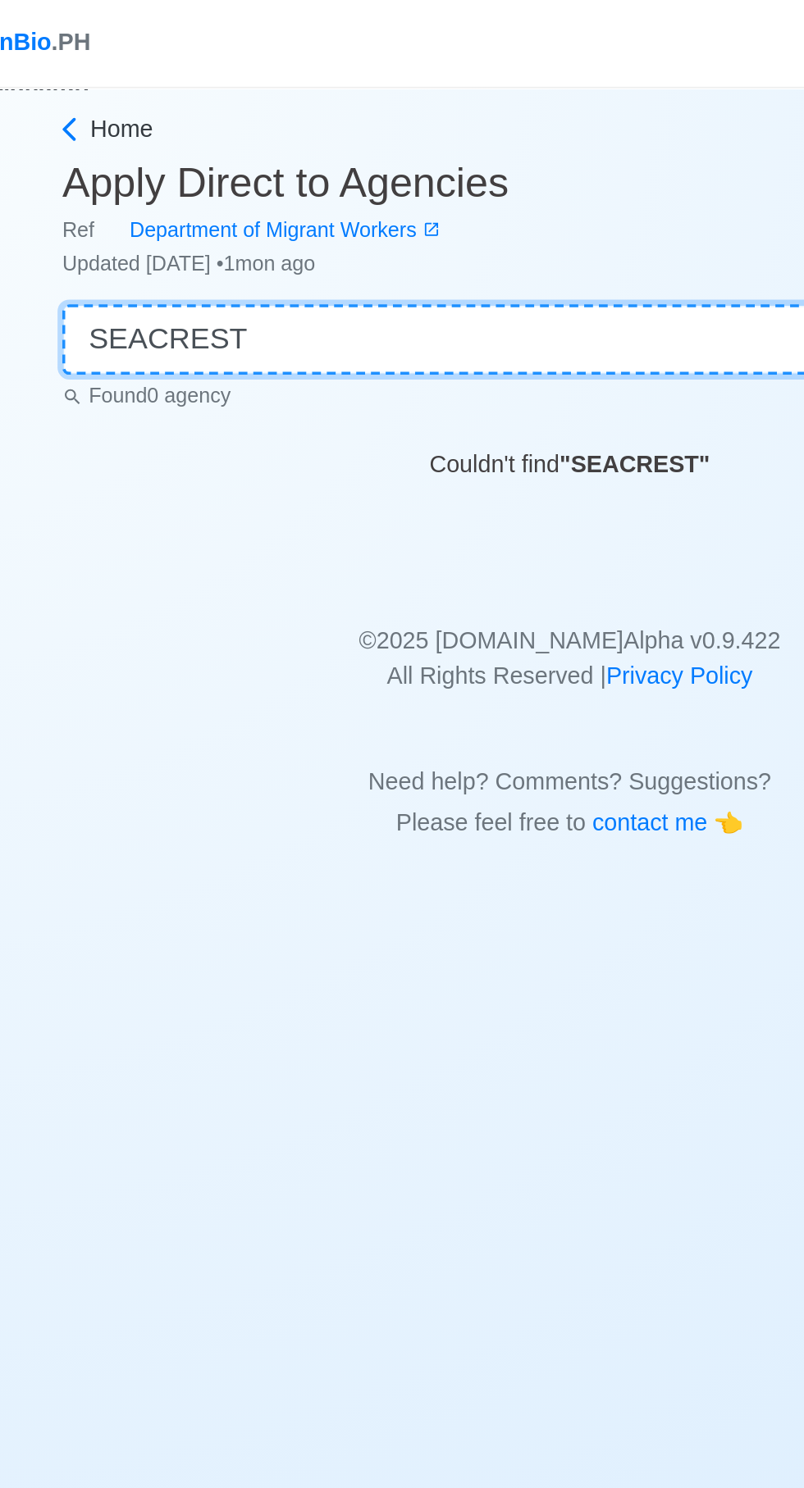
click at [285, 193] on input "SEACREST" at bounding box center [402, 189] width 566 height 39
type input "SEACREST maritime"
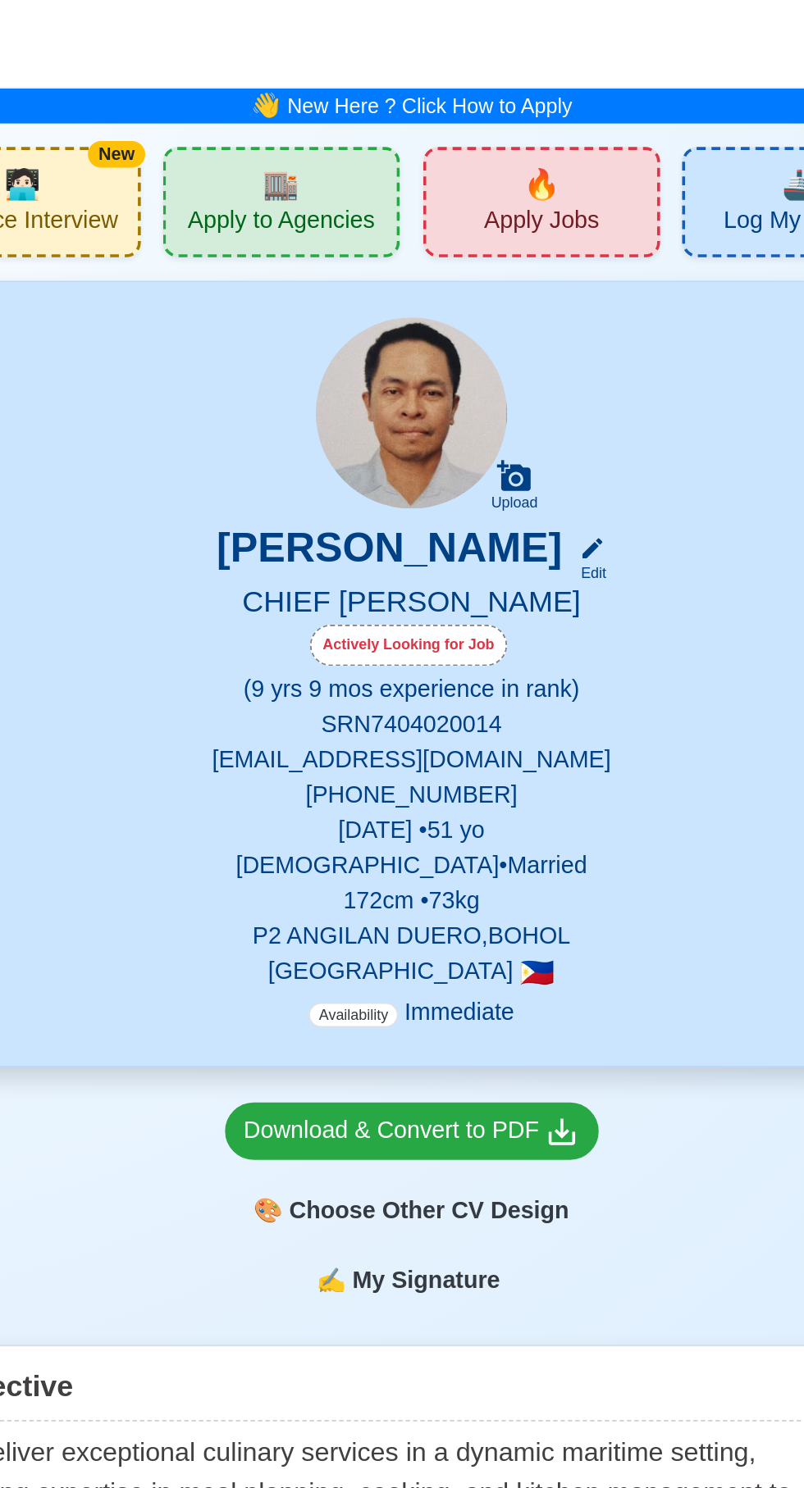
click at [343, 111] on div "🏬 Apply to Agencies" at bounding box center [329, 112] width 132 height 61
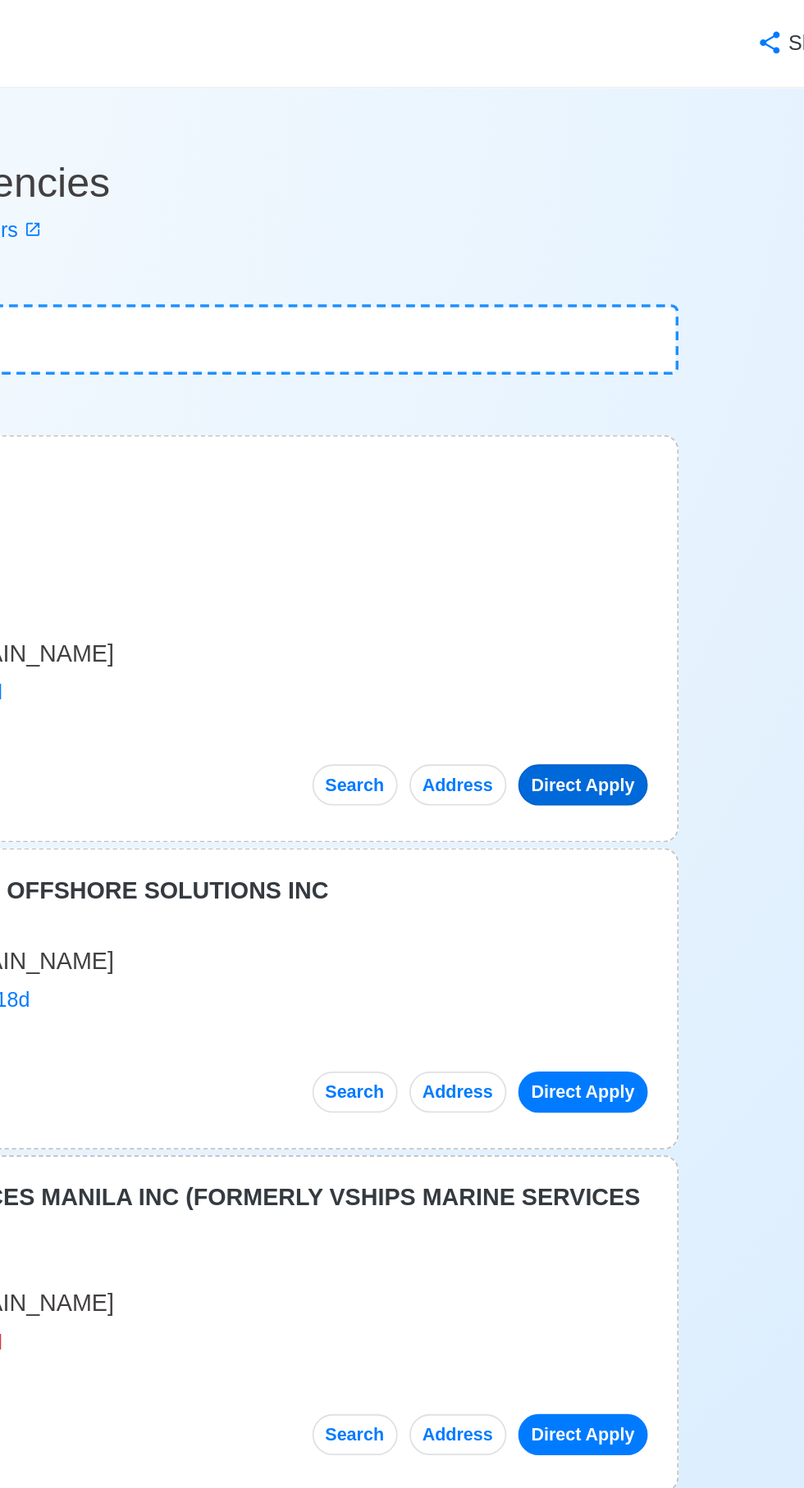
click at [632, 436] on link "Direct Apply" at bounding box center [631, 437] width 72 height 23
